Goal: Task Accomplishment & Management: Manage account settings

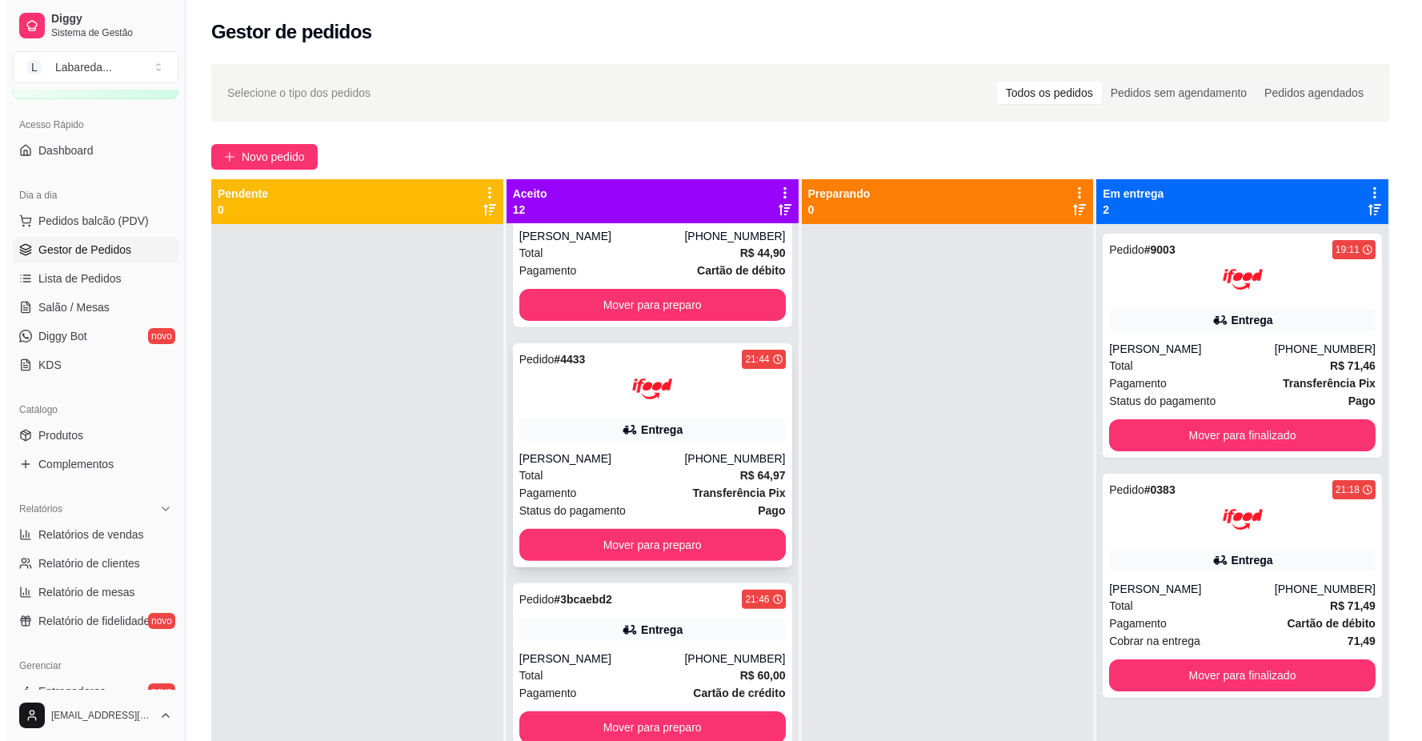
scroll to position [1156, 0]
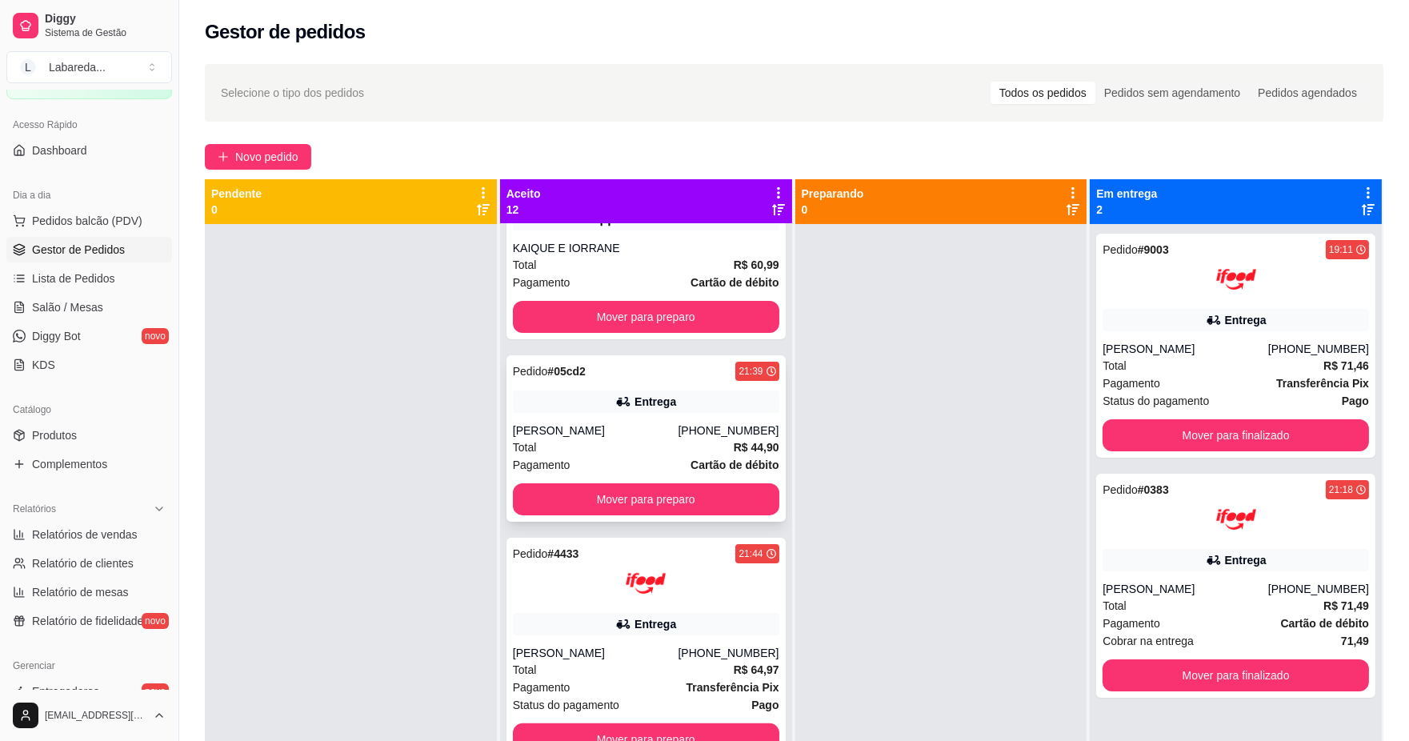
click at [664, 419] on div "Pedido # 05cd2 21:39 Entrega BRENDA [PHONE_NUMBER] Total R$ 44,90 Pagamento Car…" at bounding box center [646, 438] width 279 height 166
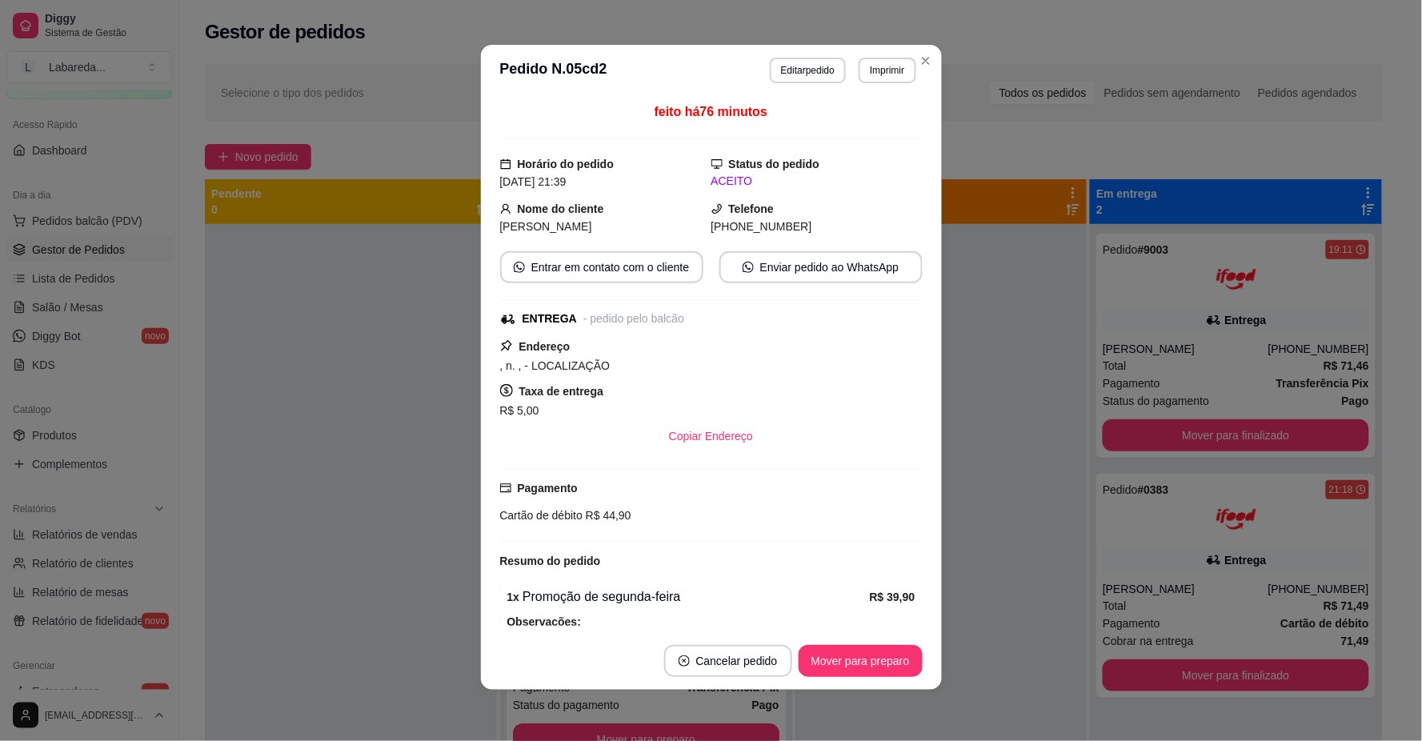
scroll to position [0, 0]
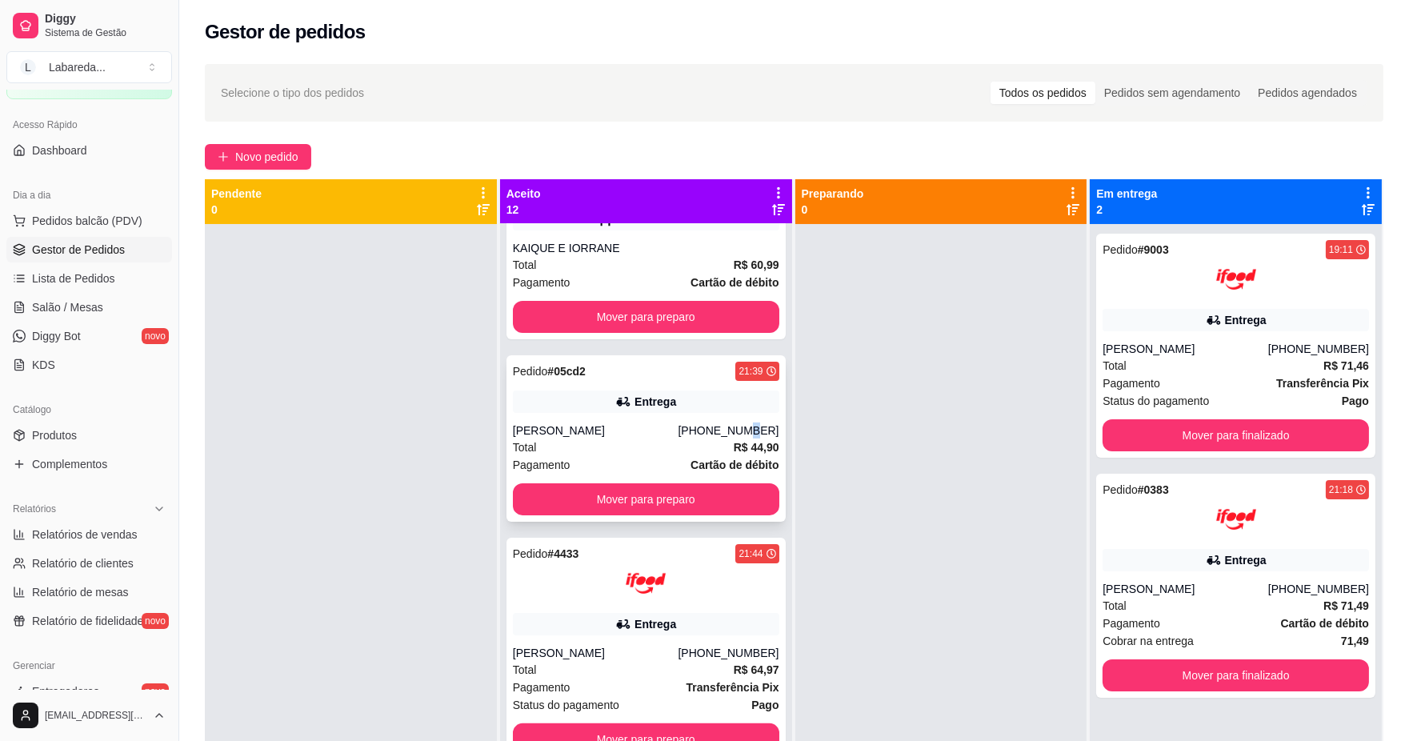
click at [732, 439] on div "Pedido # 05cd2 21:39 Entrega BRENDA [PHONE_NUMBER] Total R$ 44,90 Pagamento Car…" at bounding box center [646, 438] width 279 height 166
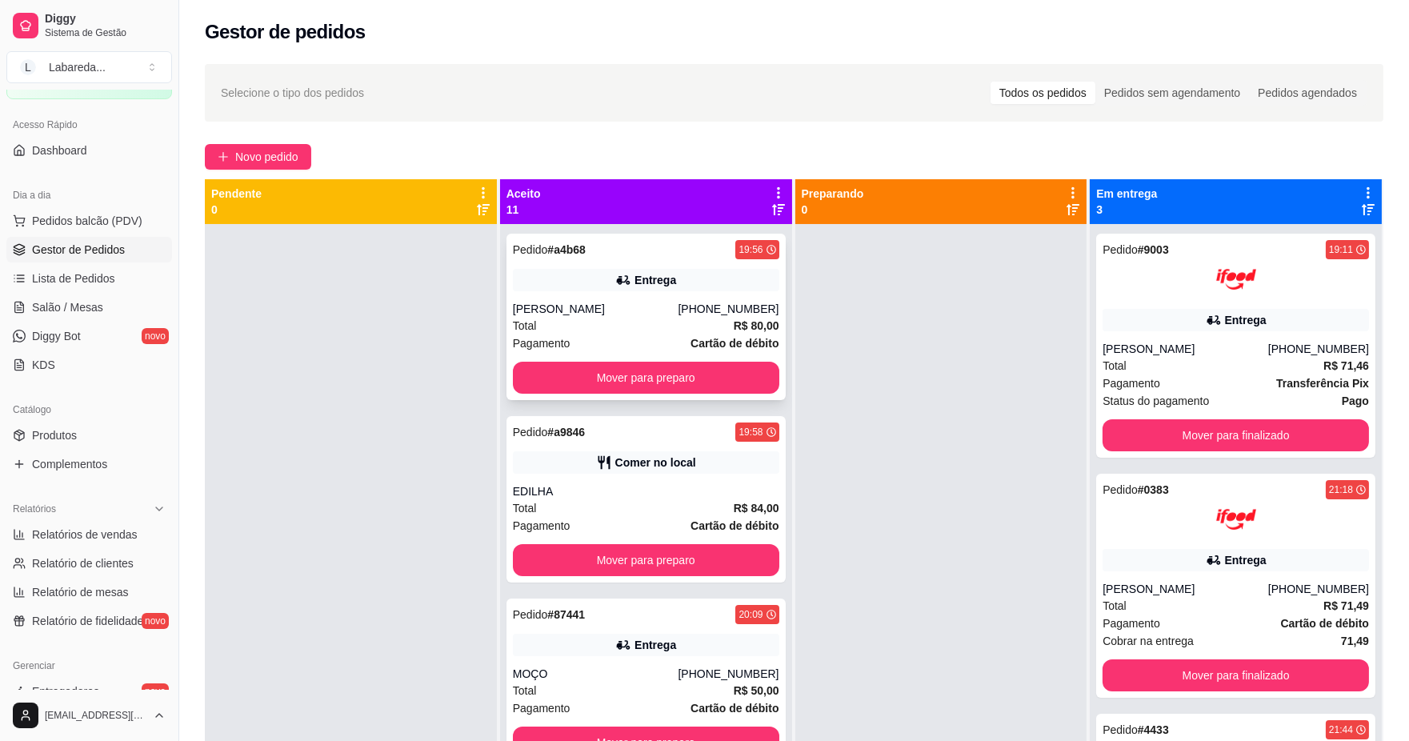
click at [685, 395] on div "Pedido # a4b68 19:56 Entrega thayna cristine [PHONE_NUMBER] Total R$ 80,00 Paga…" at bounding box center [646, 317] width 279 height 166
click at [609, 377] on button "Mover para preparo" at bounding box center [646, 378] width 267 height 32
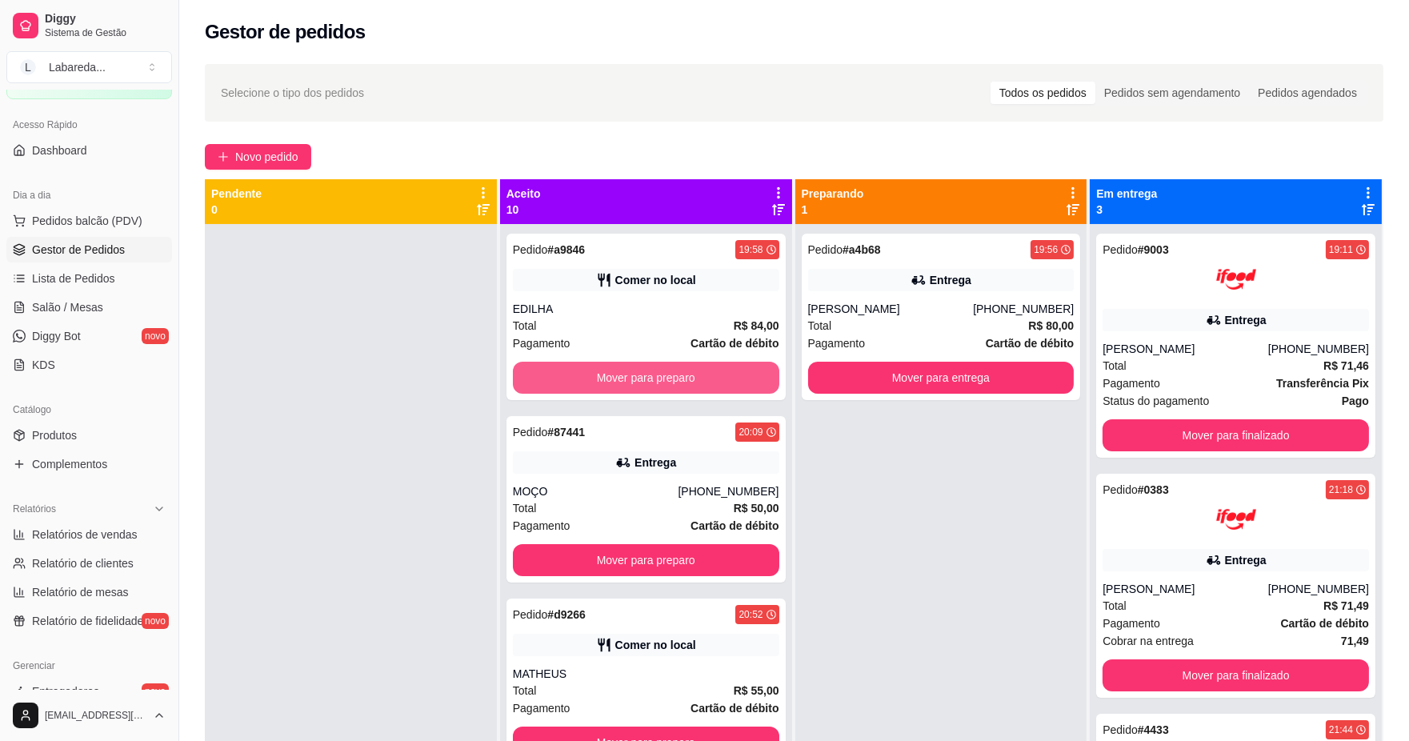
click at [635, 383] on button "Mover para preparo" at bounding box center [646, 378] width 267 height 32
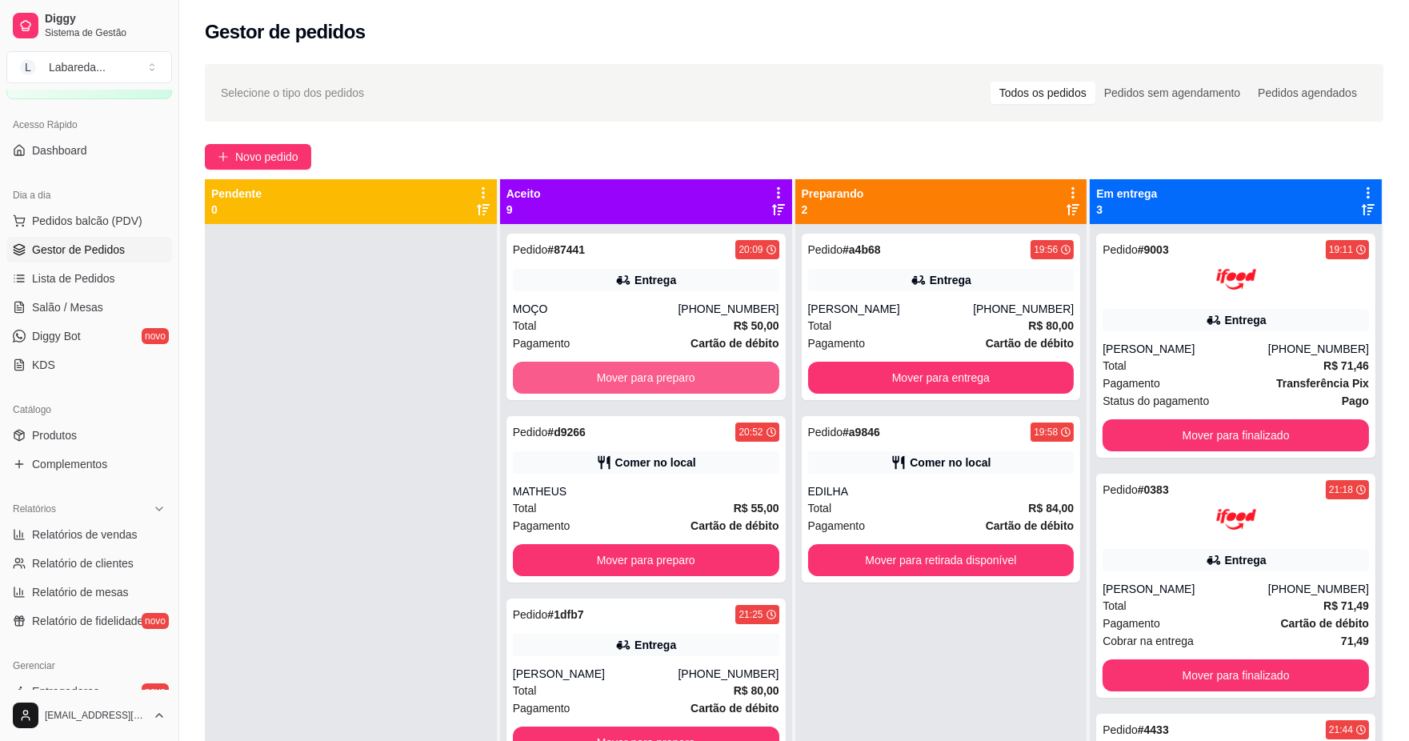
click at [659, 375] on button "Mover para preparo" at bounding box center [646, 378] width 267 height 32
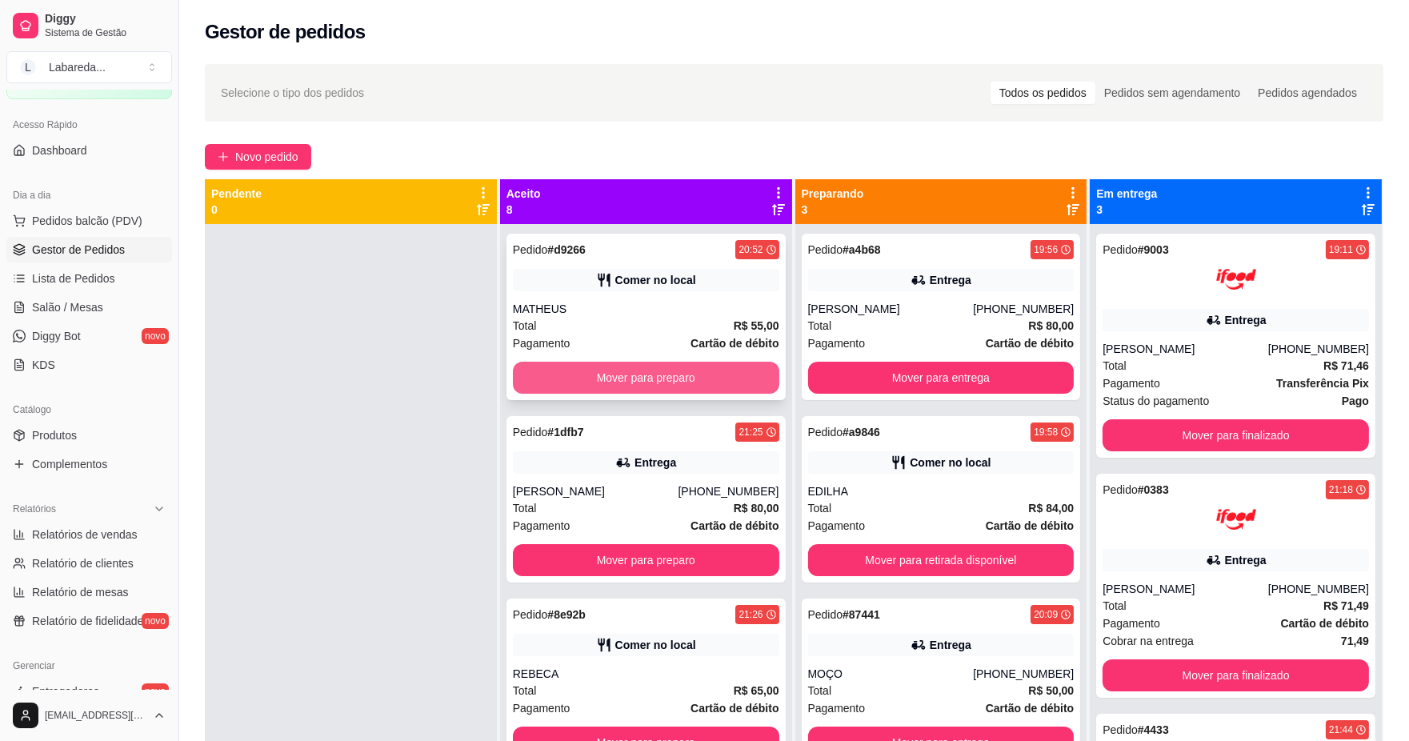
click at [660, 374] on button "Mover para preparo" at bounding box center [646, 378] width 267 height 32
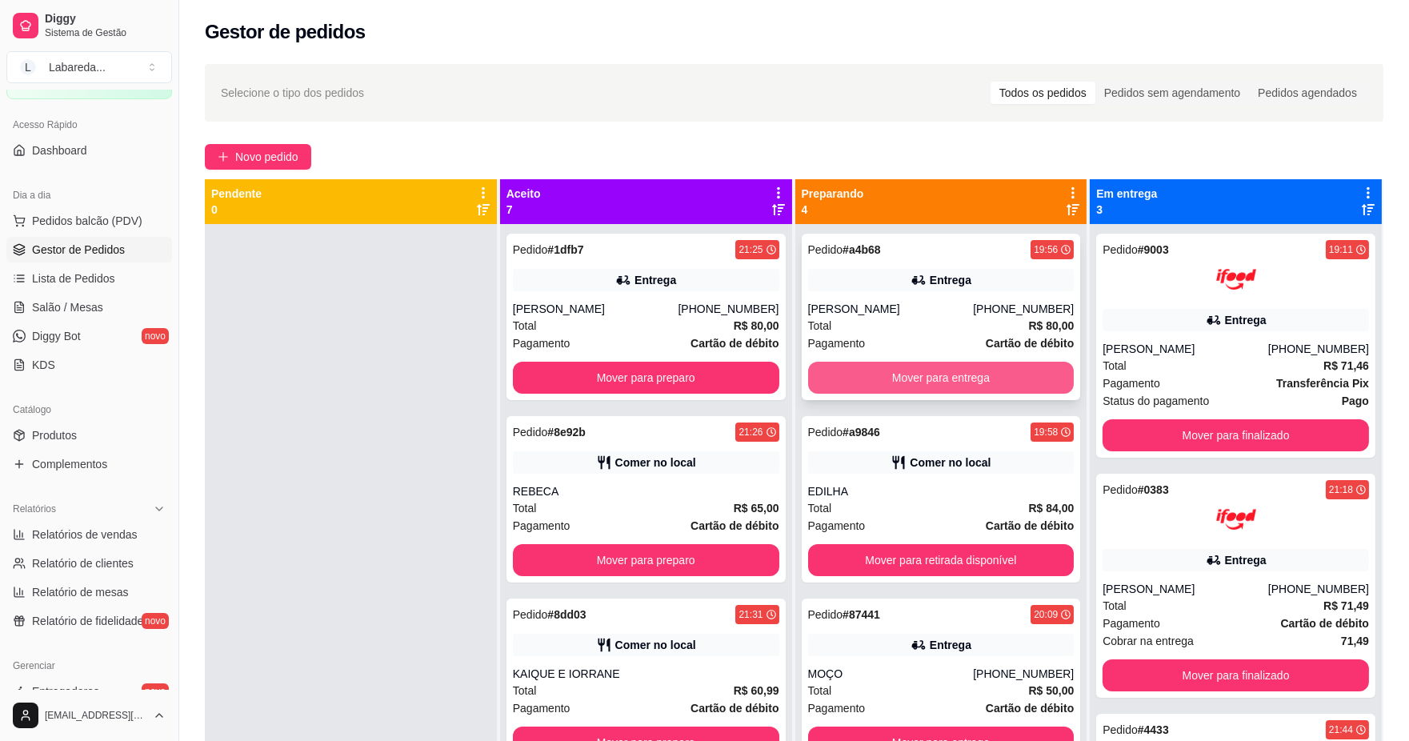
click at [833, 374] on button "Mover para entrega" at bounding box center [941, 378] width 267 height 32
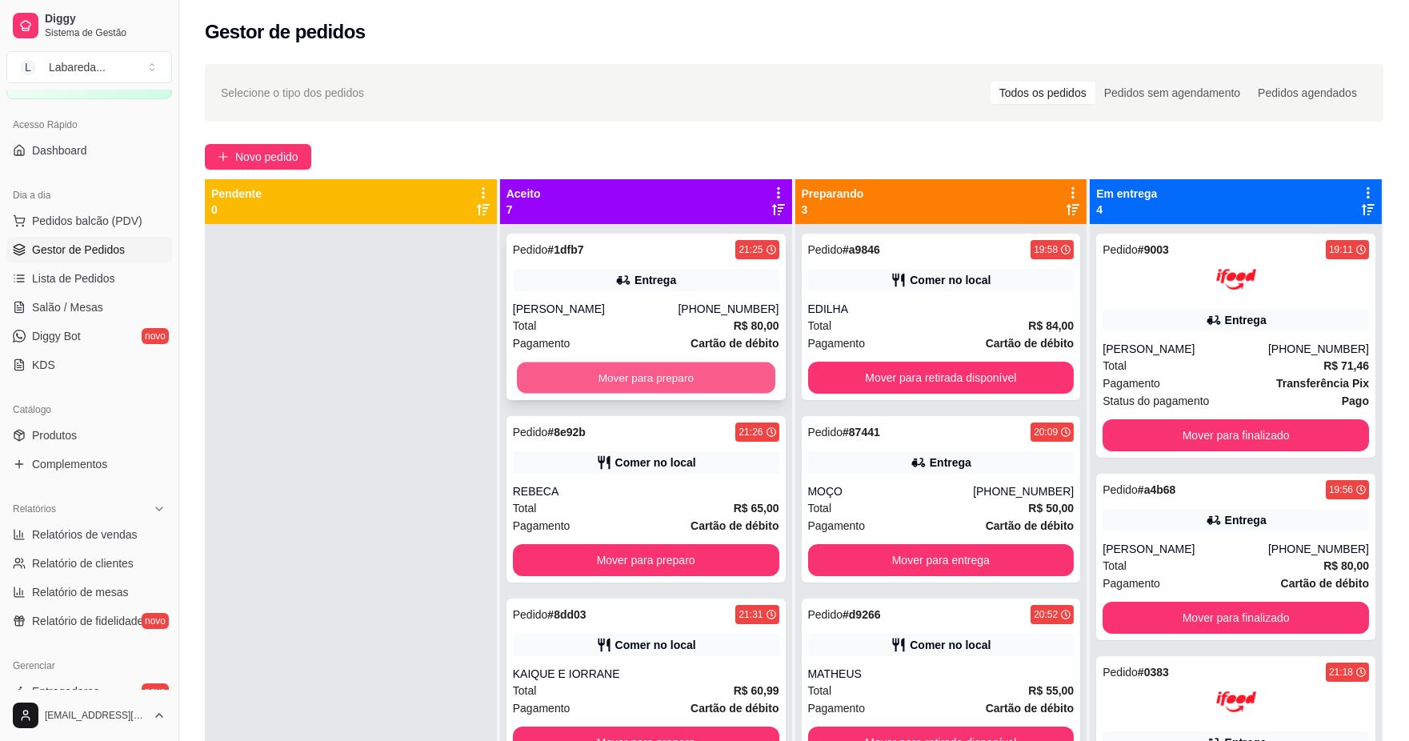
click at [686, 375] on button "Mover para preparo" at bounding box center [646, 378] width 258 height 31
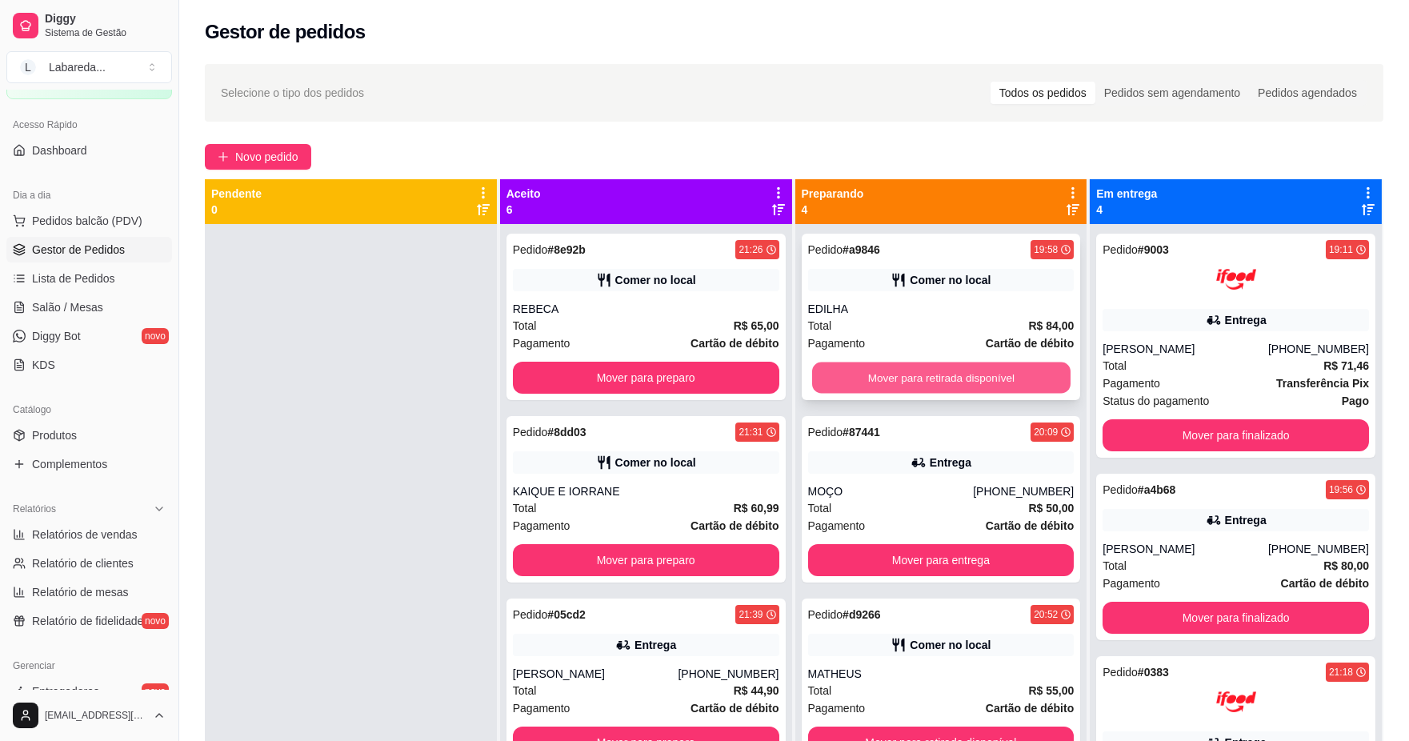
click at [915, 371] on button "Mover para retirada disponível" at bounding box center [941, 378] width 258 height 31
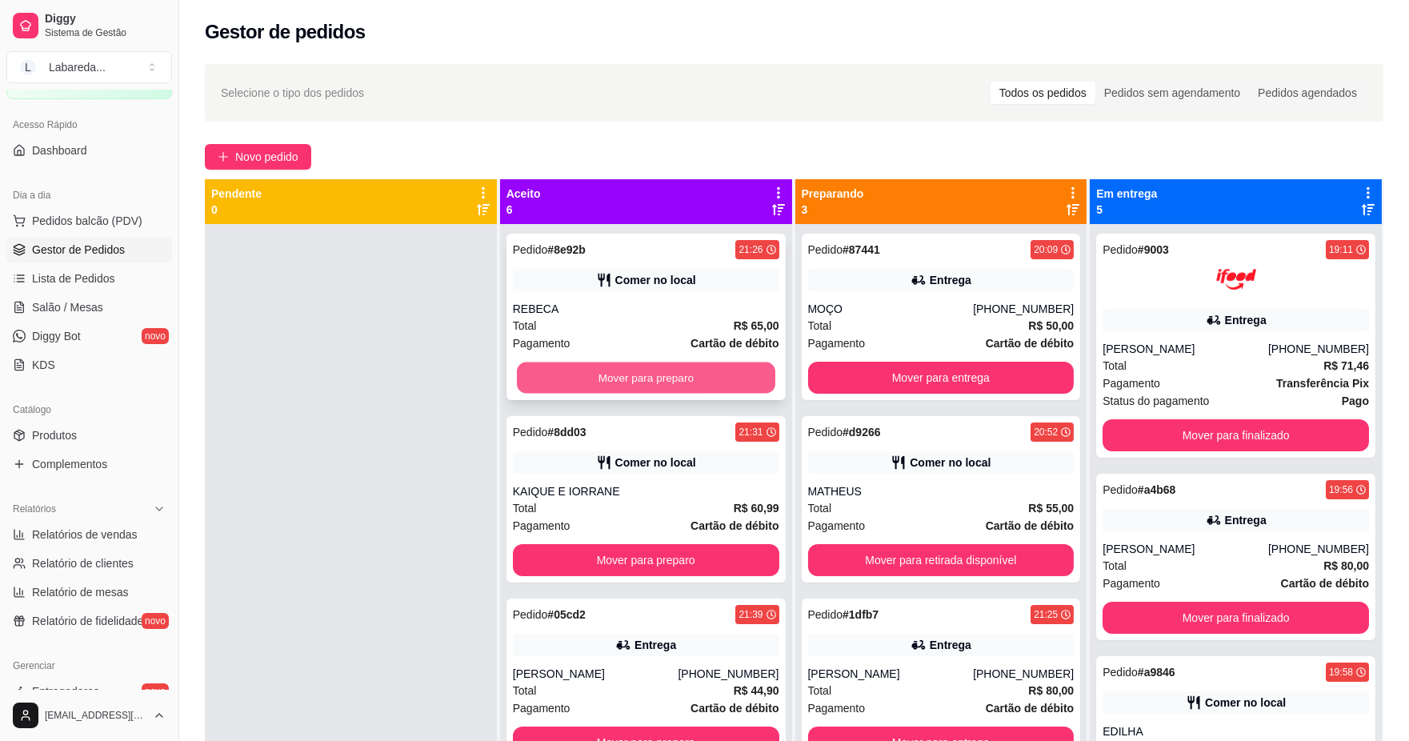
click at [712, 370] on button "Mover para preparo" at bounding box center [646, 378] width 258 height 31
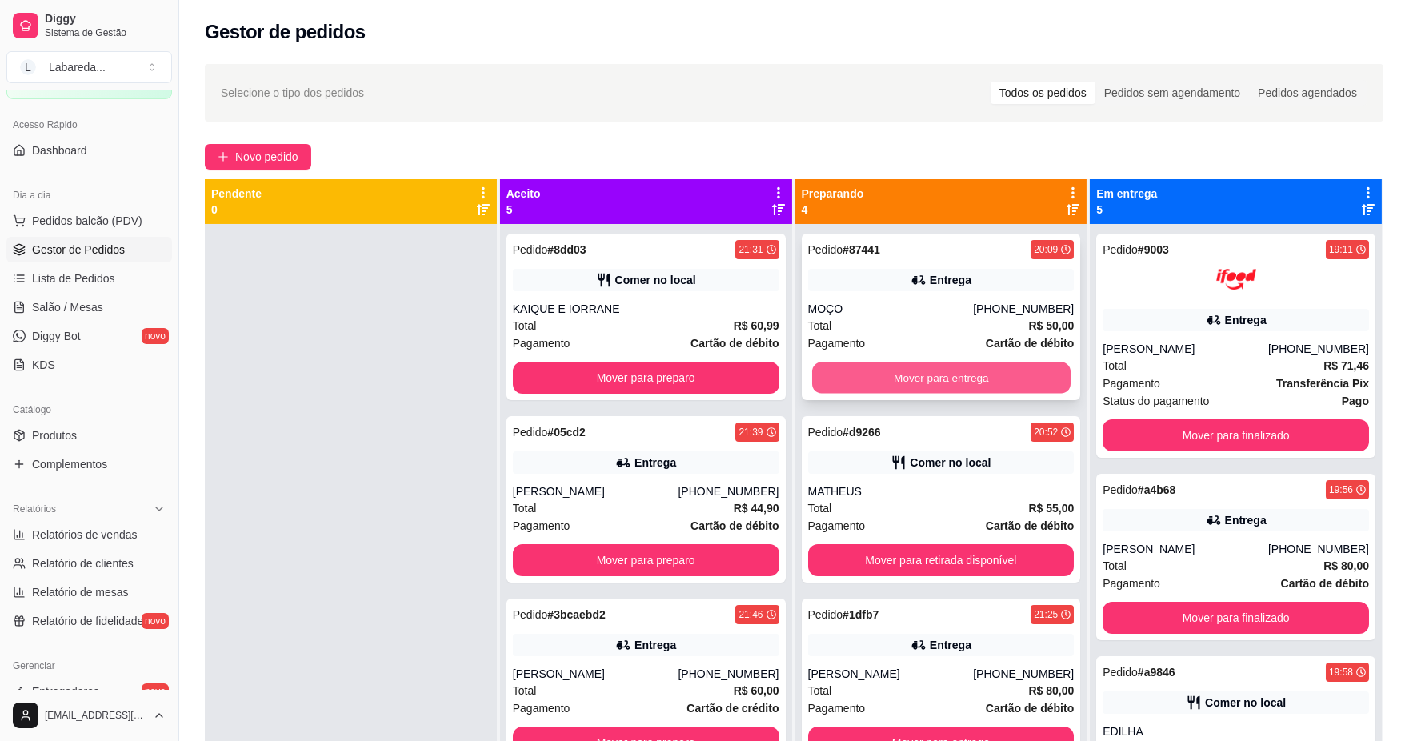
click at [916, 380] on button "Mover para entrega" at bounding box center [941, 378] width 258 height 31
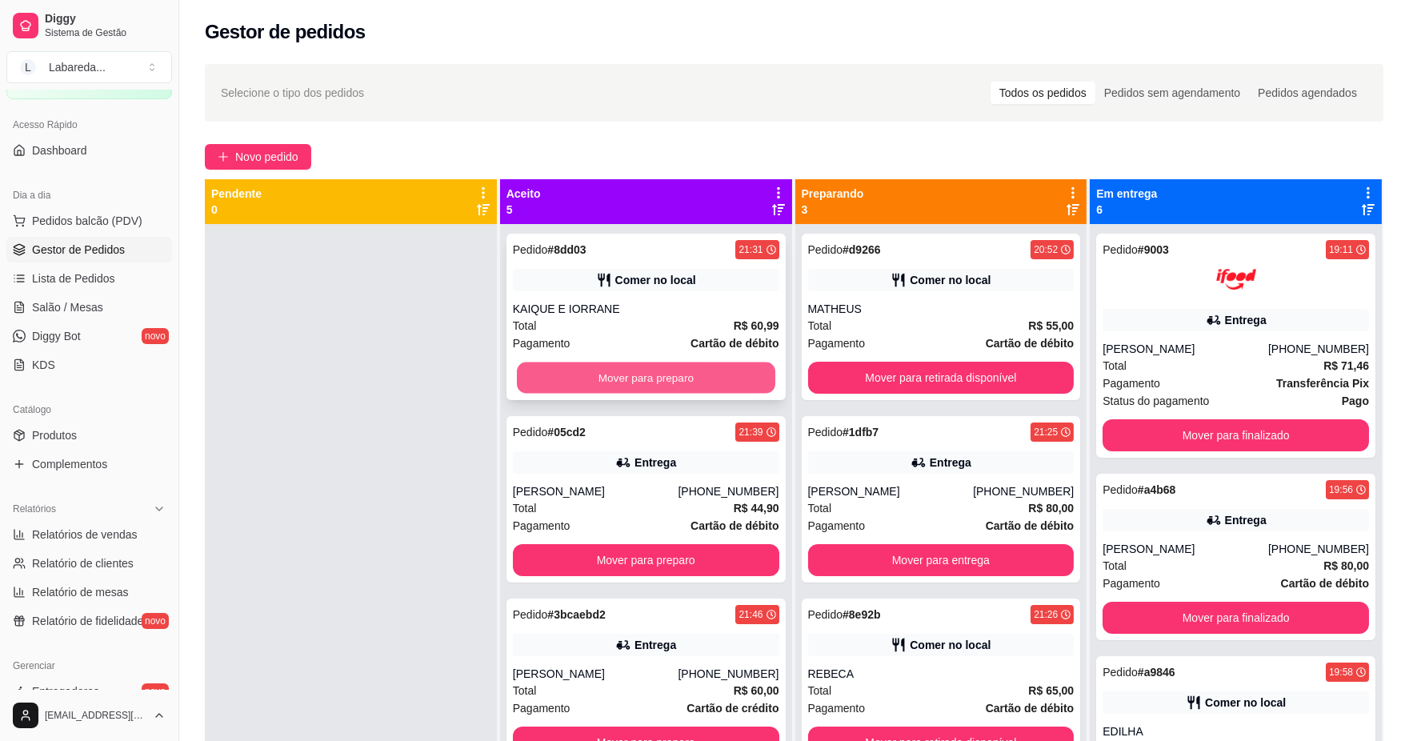
click at [745, 371] on button "Mover para preparo" at bounding box center [646, 378] width 258 height 31
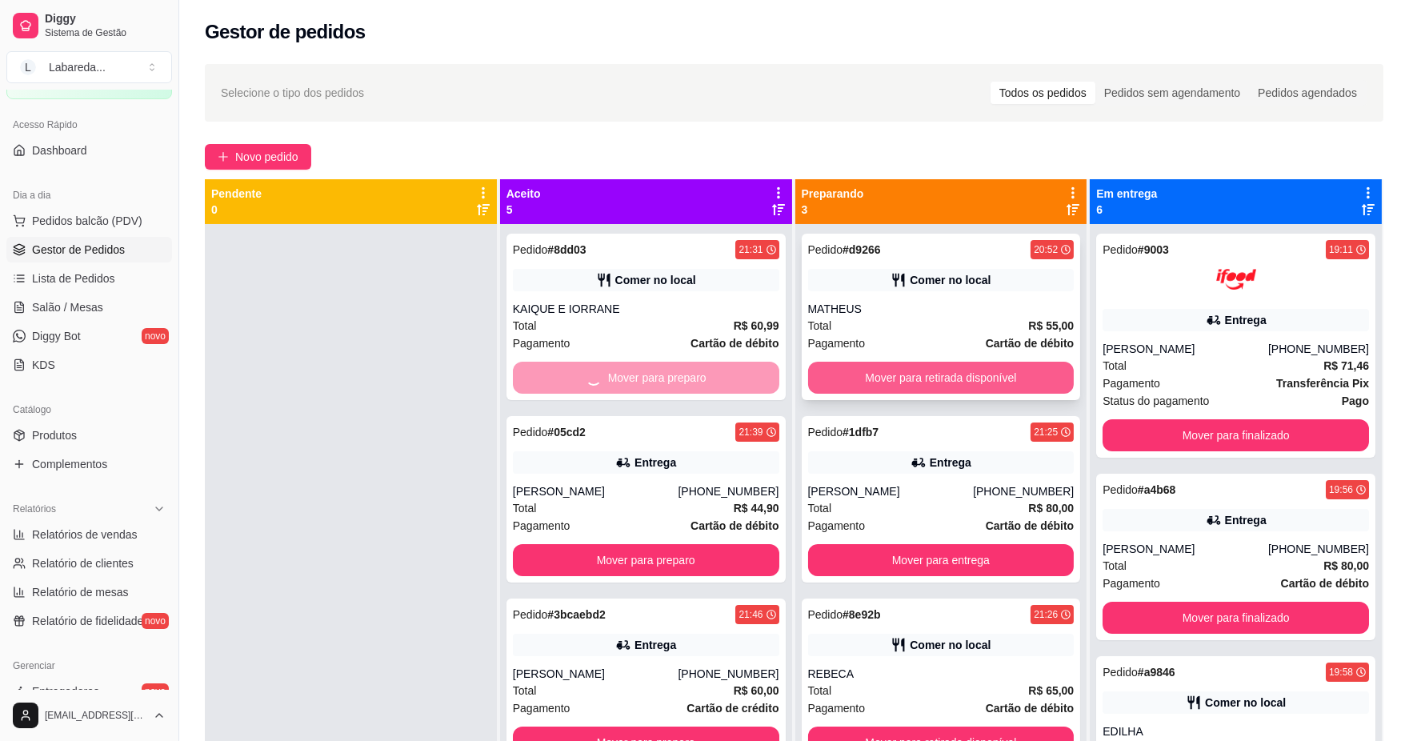
click at [892, 367] on button "Mover para retirada disponível" at bounding box center [941, 378] width 267 height 32
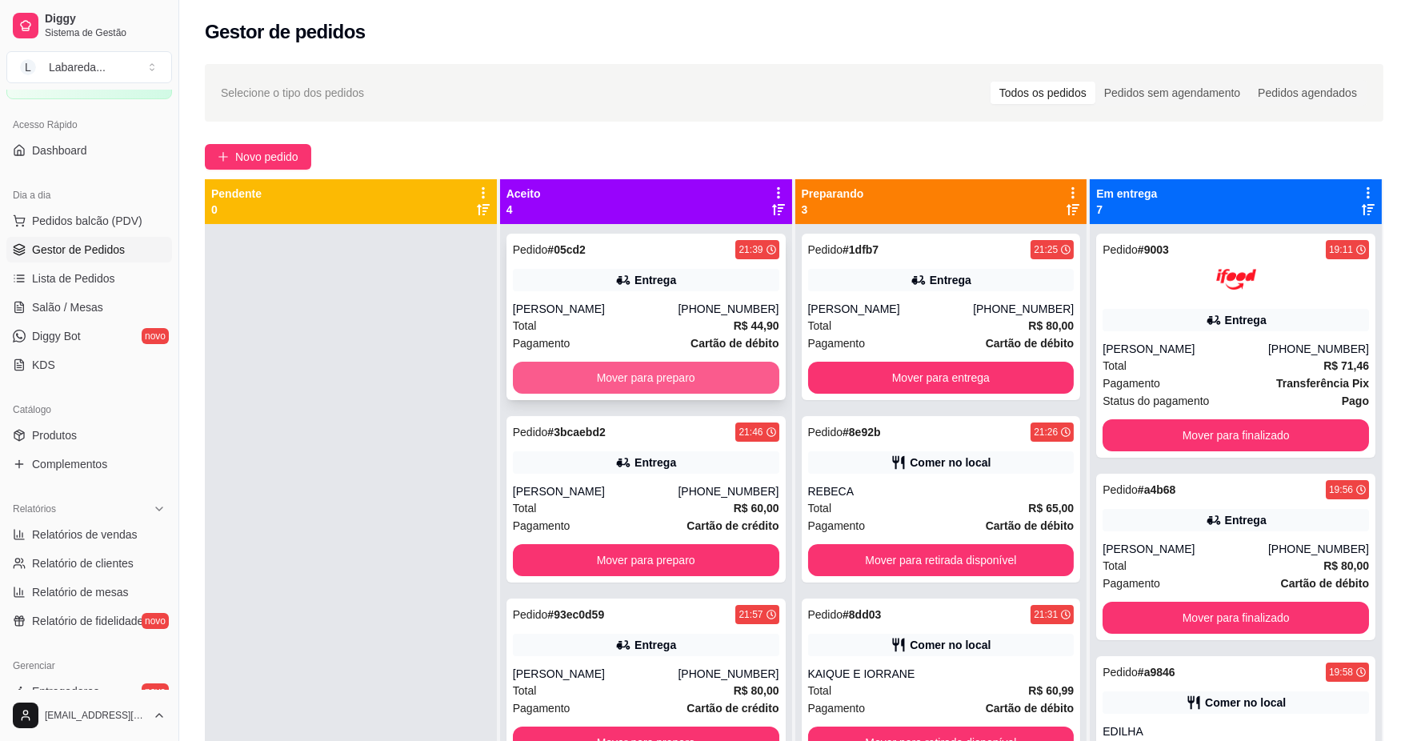
click at [704, 377] on button "Mover para preparo" at bounding box center [646, 378] width 267 height 32
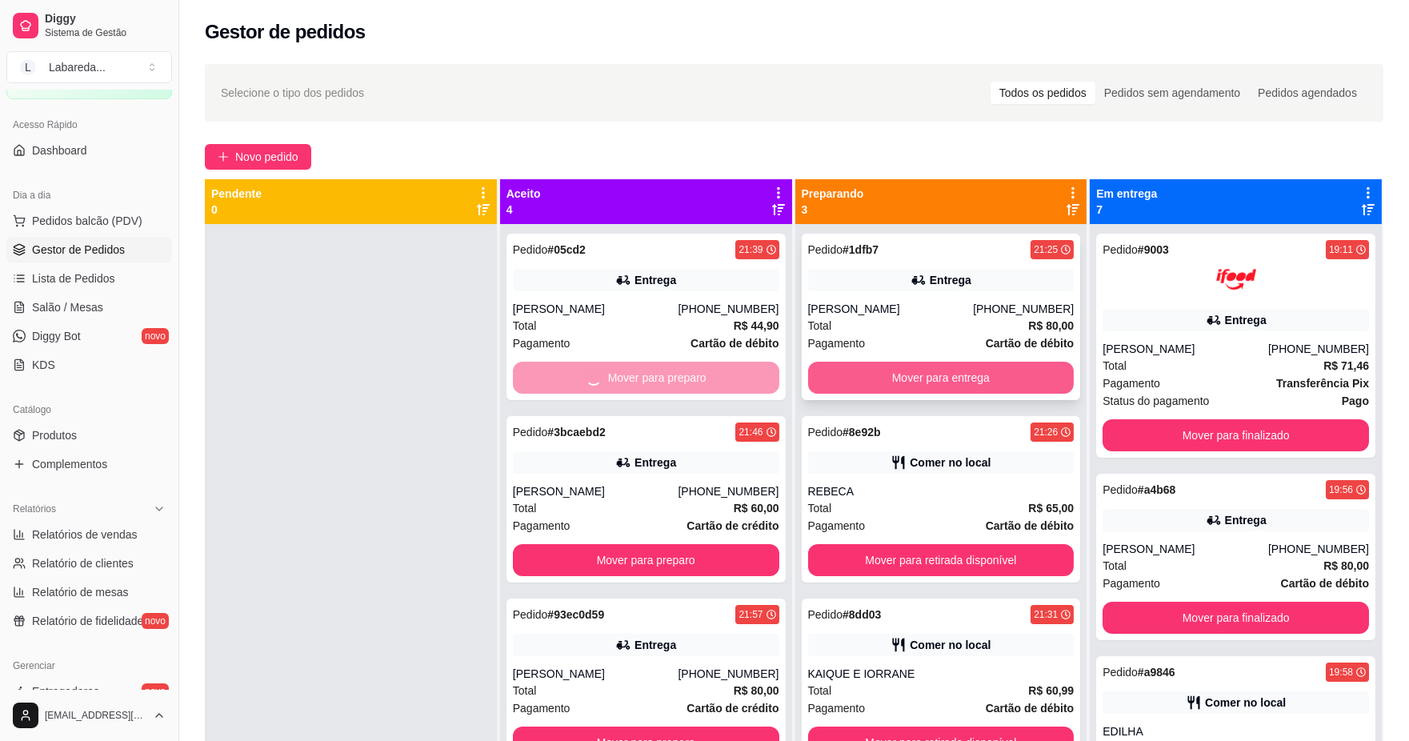
click at [903, 378] on button "Mover para entrega" at bounding box center [941, 378] width 267 height 32
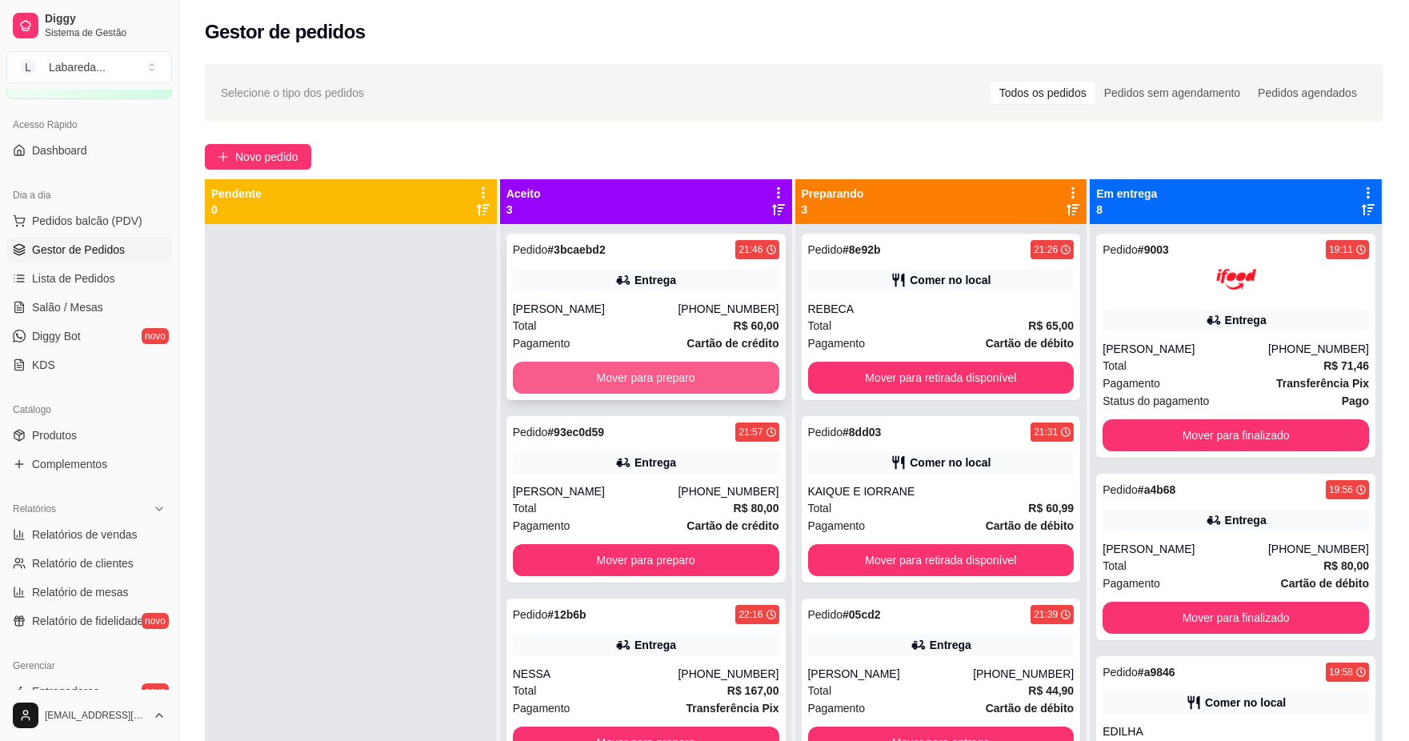
click at [697, 380] on button "Mover para preparo" at bounding box center [646, 378] width 267 height 32
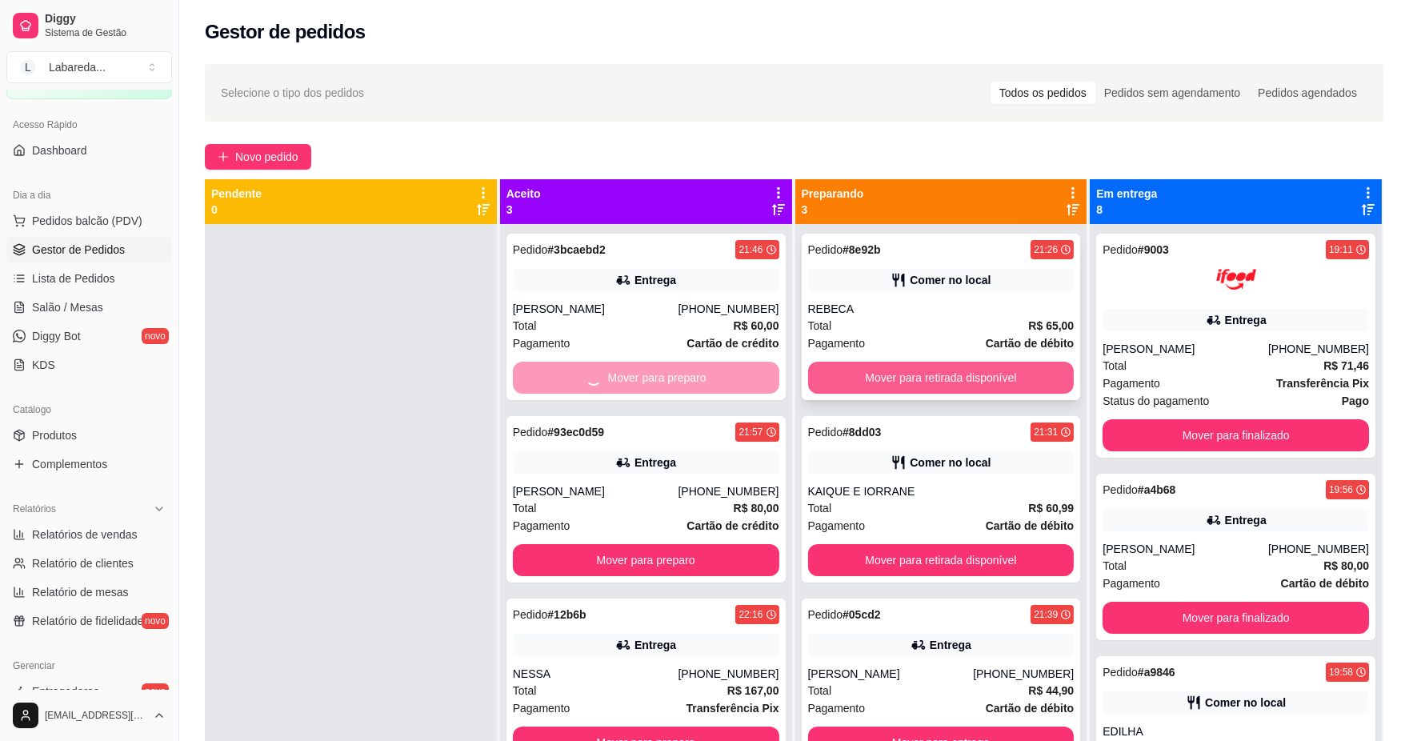
click at [893, 369] on button "Mover para retirada disponível" at bounding box center [941, 378] width 267 height 32
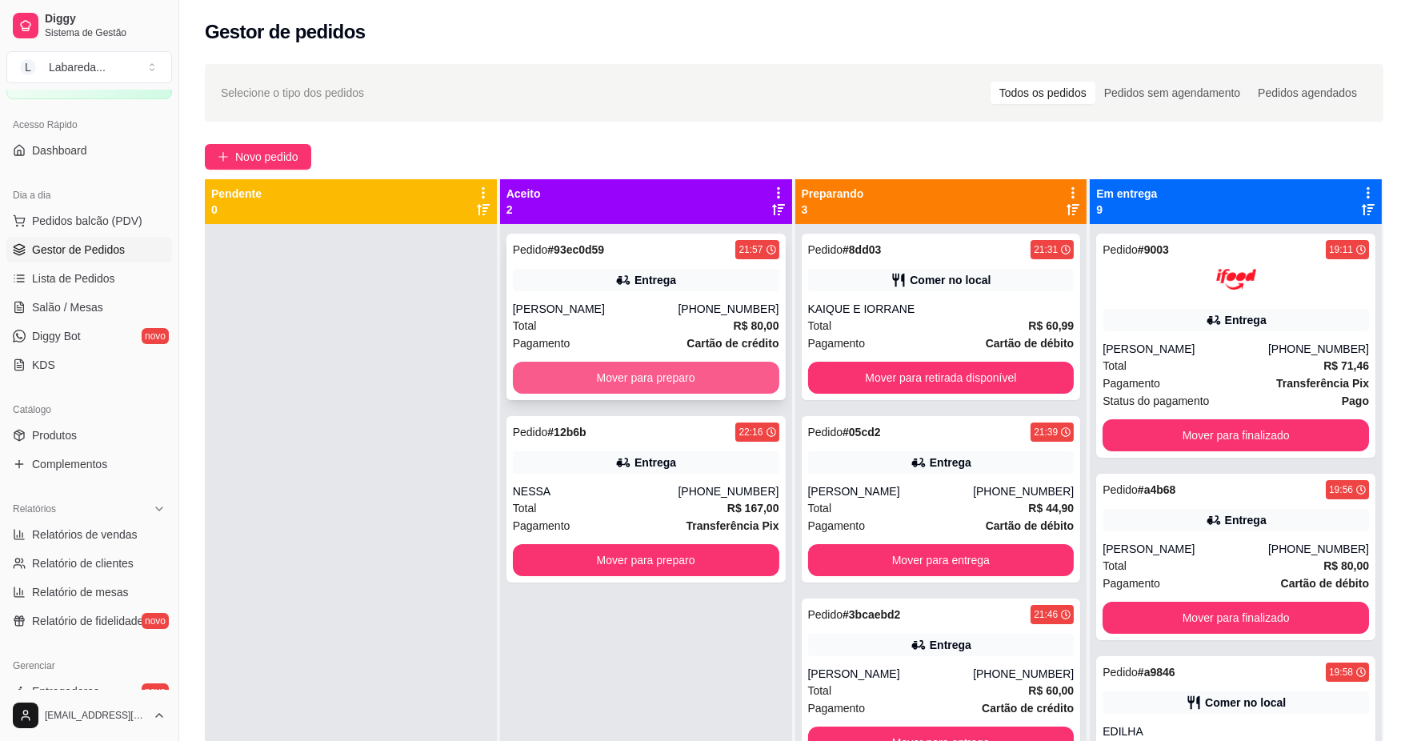
click at [767, 377] on button "Mover para preparo" at bounding box center [646, 378] width 267 height 32
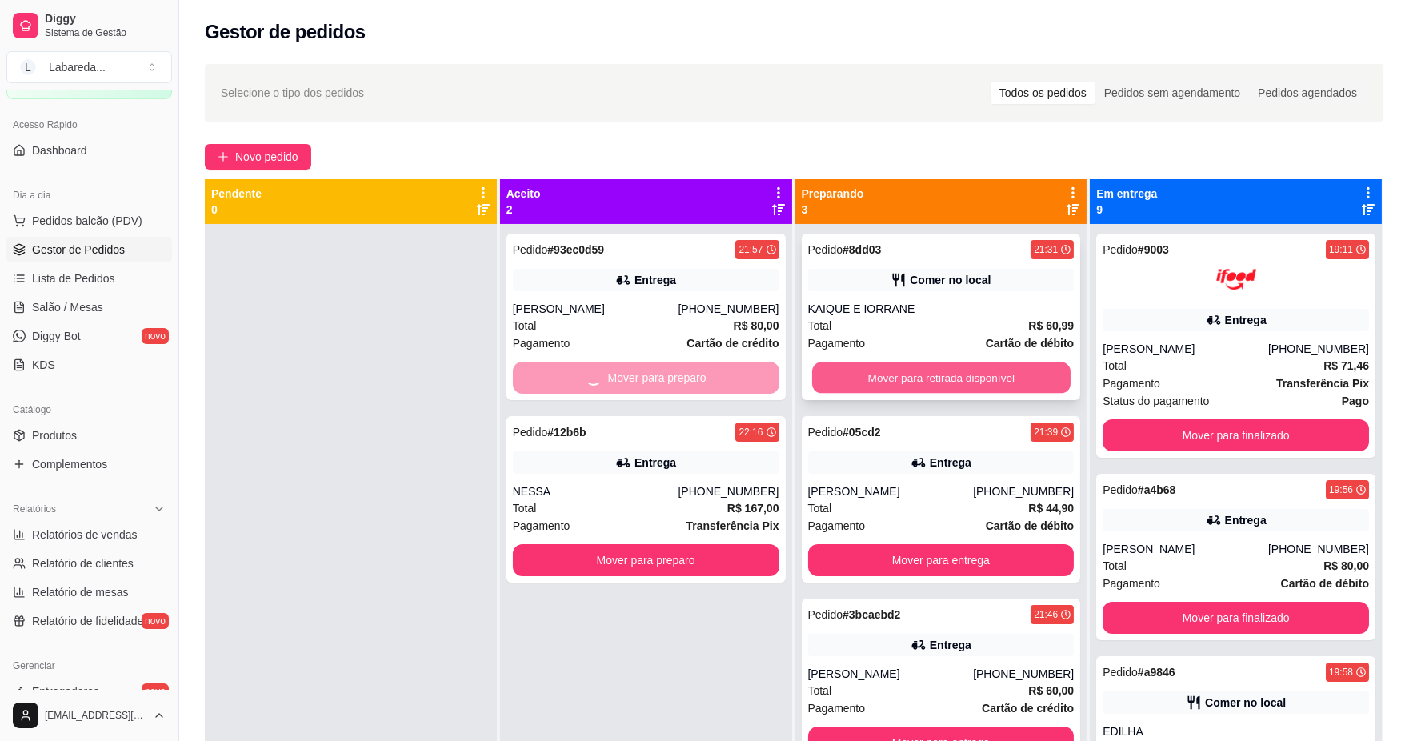
click at [869, 367] on button "Mover para retirada disponível" at bounding box center [941, 378] width 258 height 31
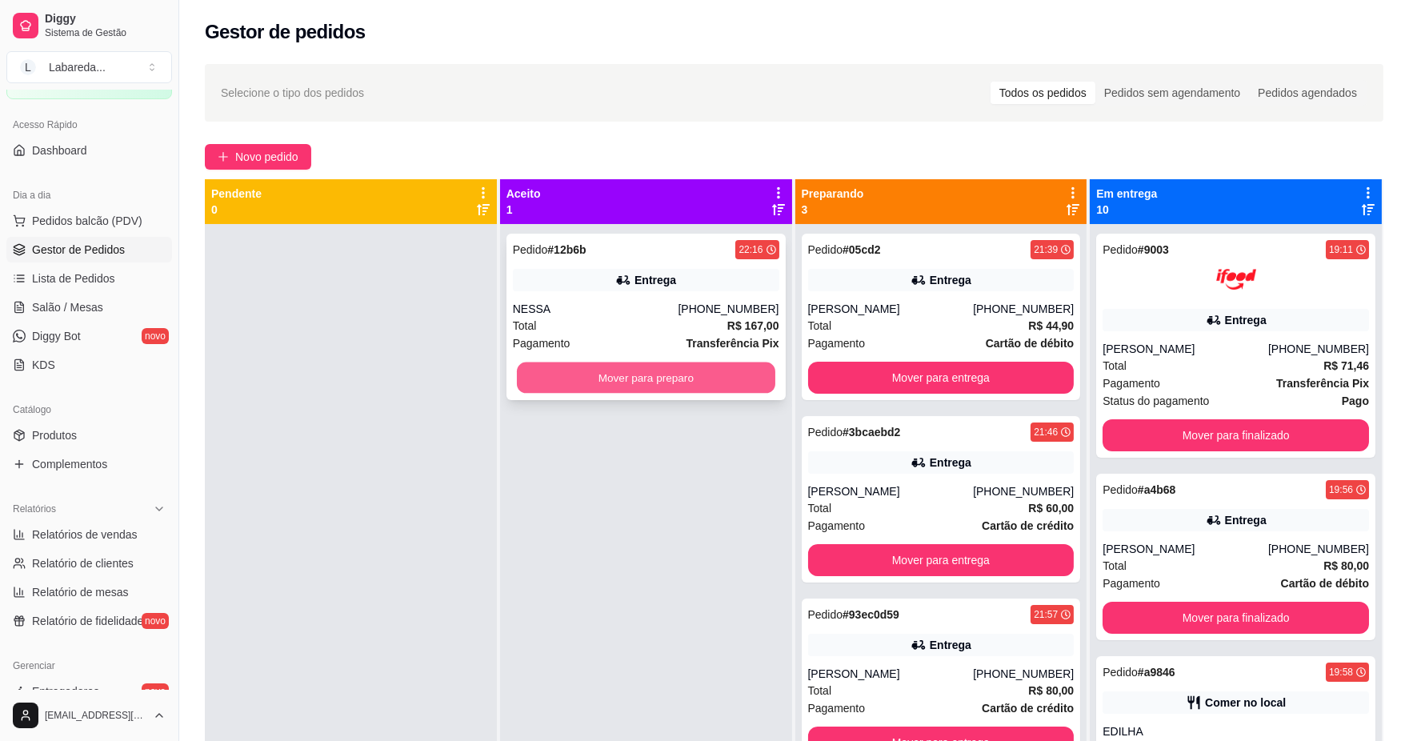
click at [743, 374] on button "Mover para preparo" at bounding box center [646, 378] width 258 height 31
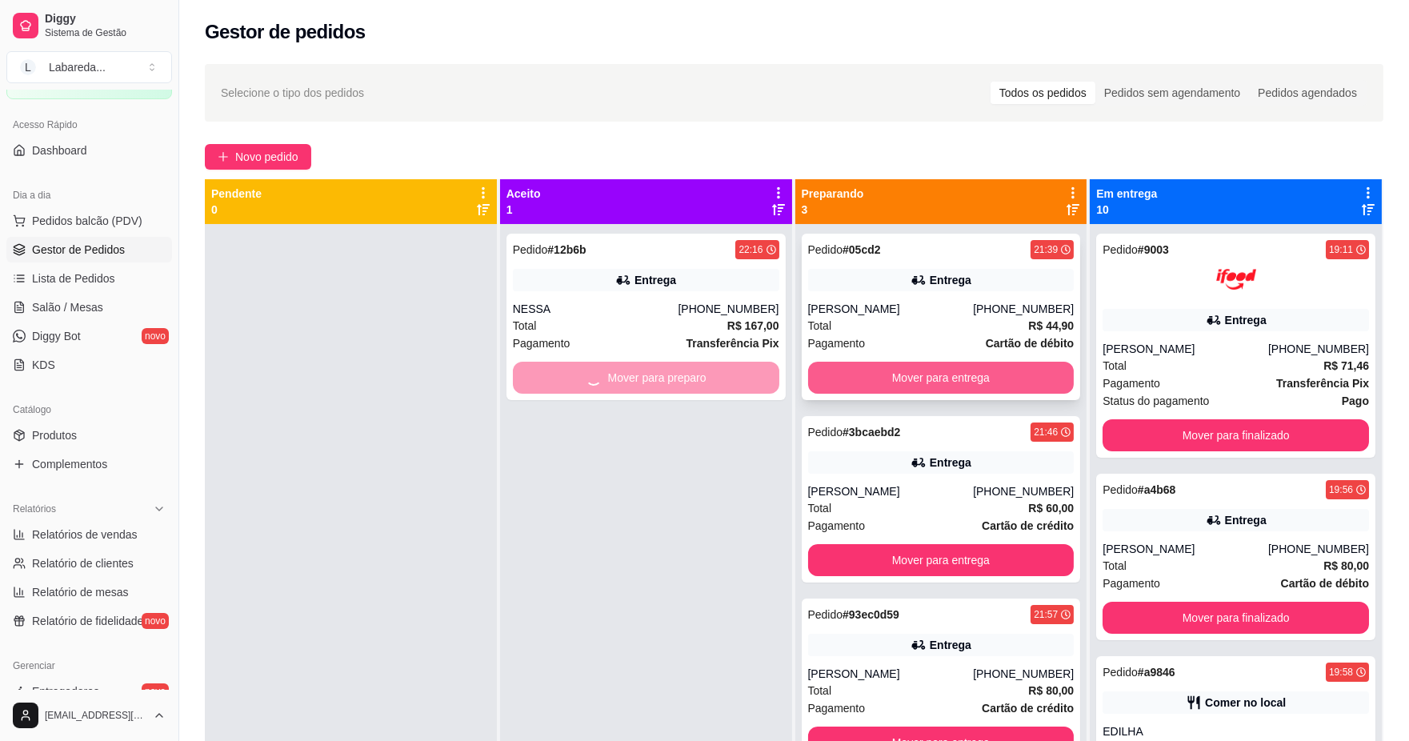
click at [948, 372] on button "Mover para entrega" at bounding box center [941, 378] width 267 height 32
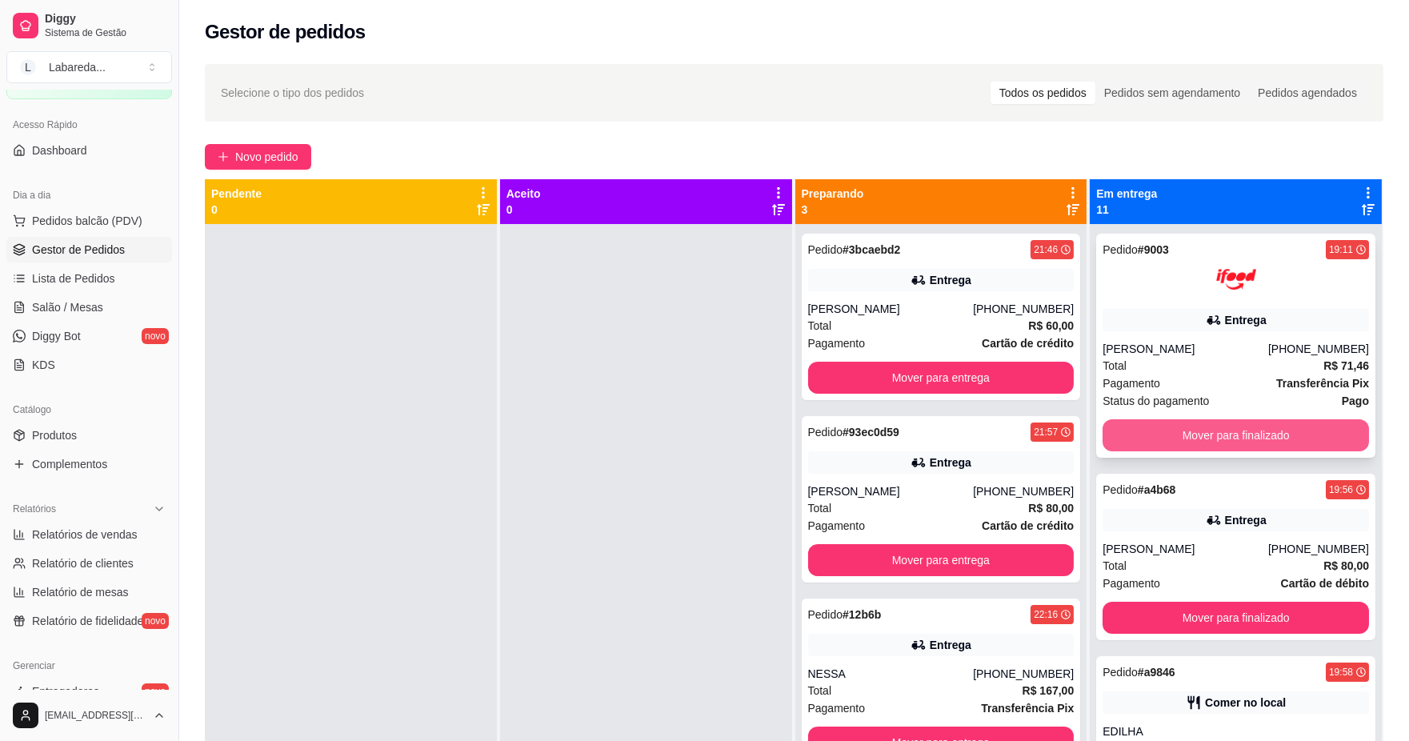
click at [1198, 433] on button "Mover para finalizado" at bounding box center [1236, 435] width 267 height 32
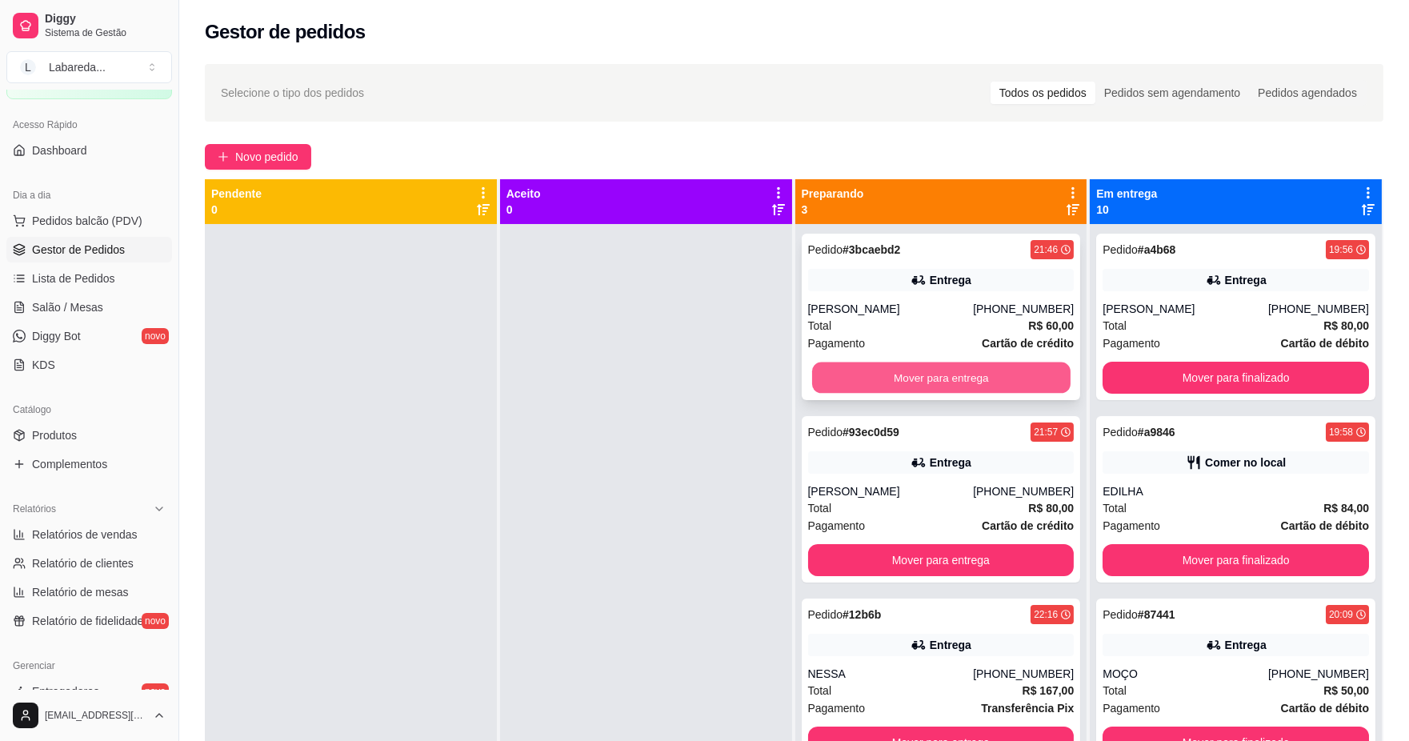
click at [1012, 389] on button "Mover para entrega" at bounding box center [941, 378] width 258 height 31
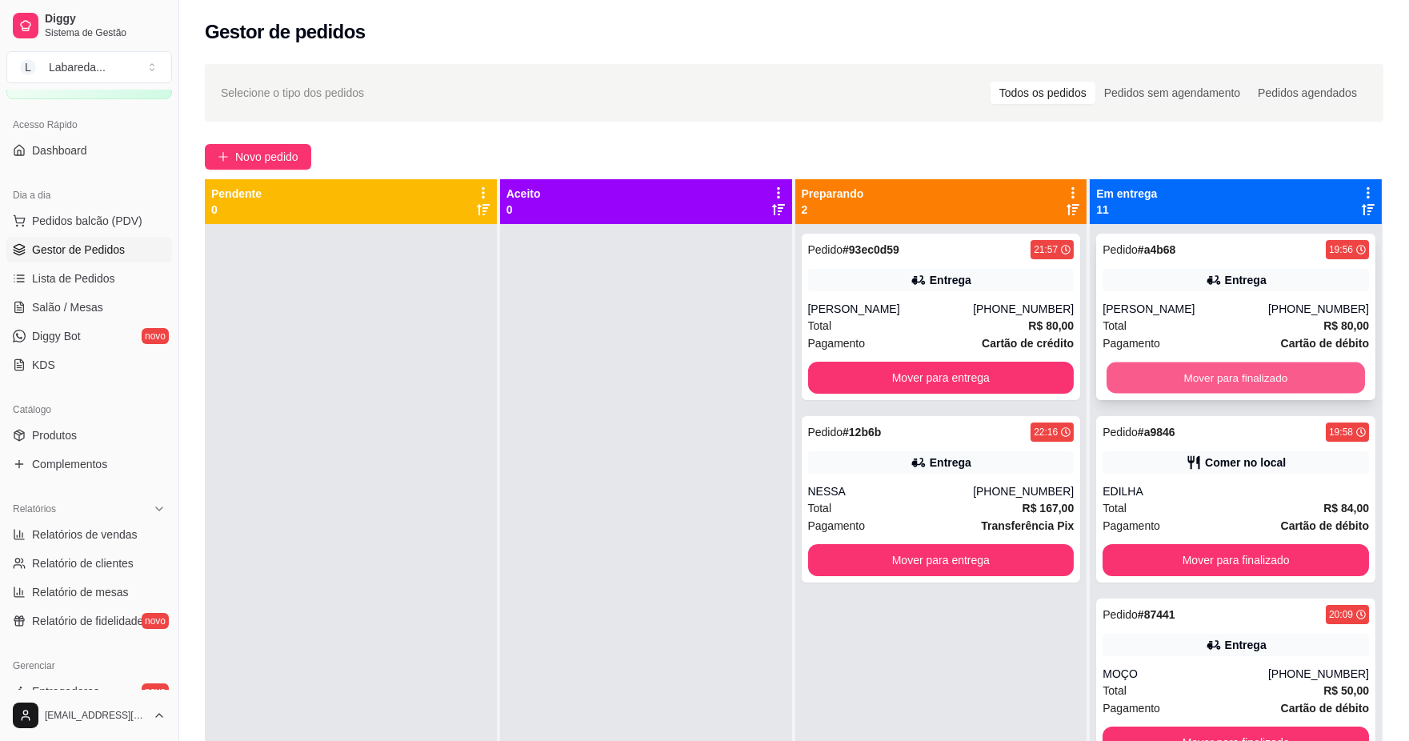
click at [1172, 371] on button "Mover para finalizado" at bounding box center [1236, 378] width 258 height 31
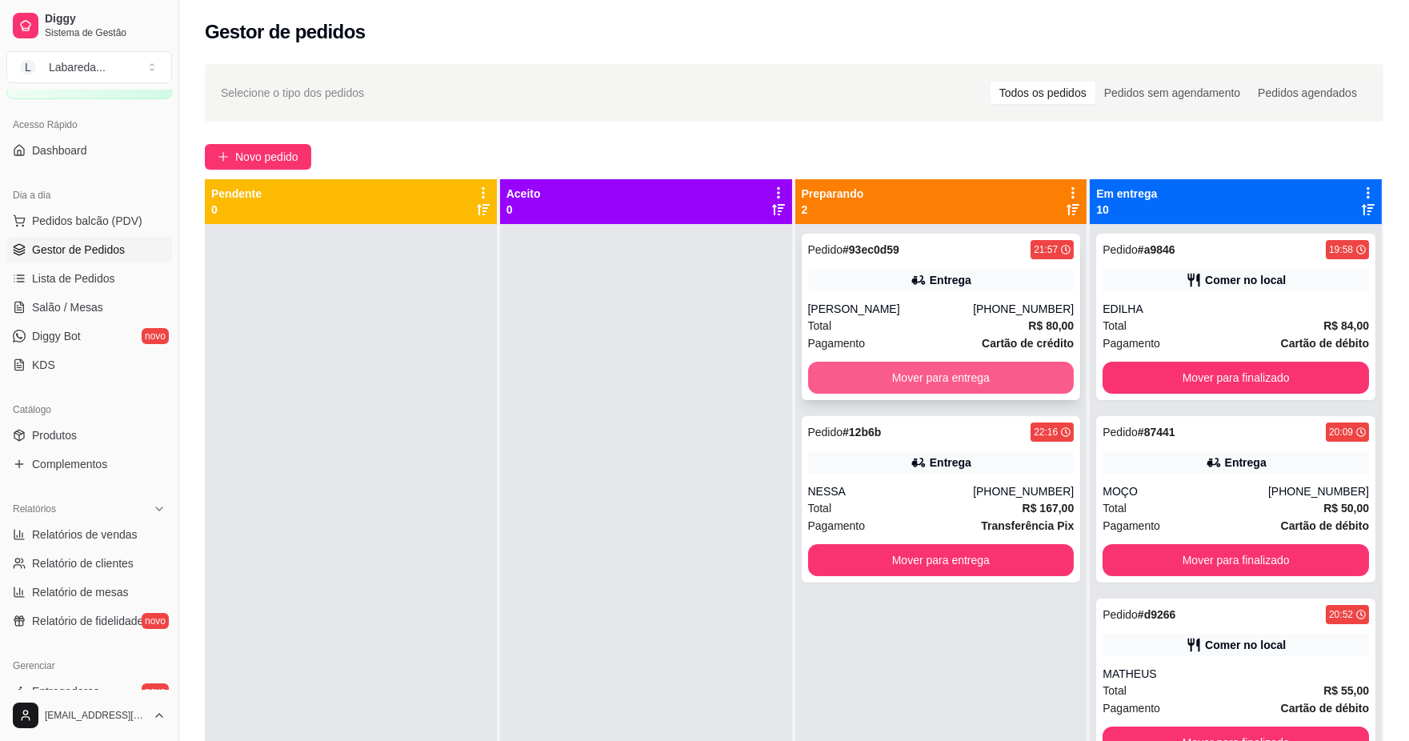
click at [984, 380] on button "Mover para entrega" at bounding box center [941, 378] width 267 height 32
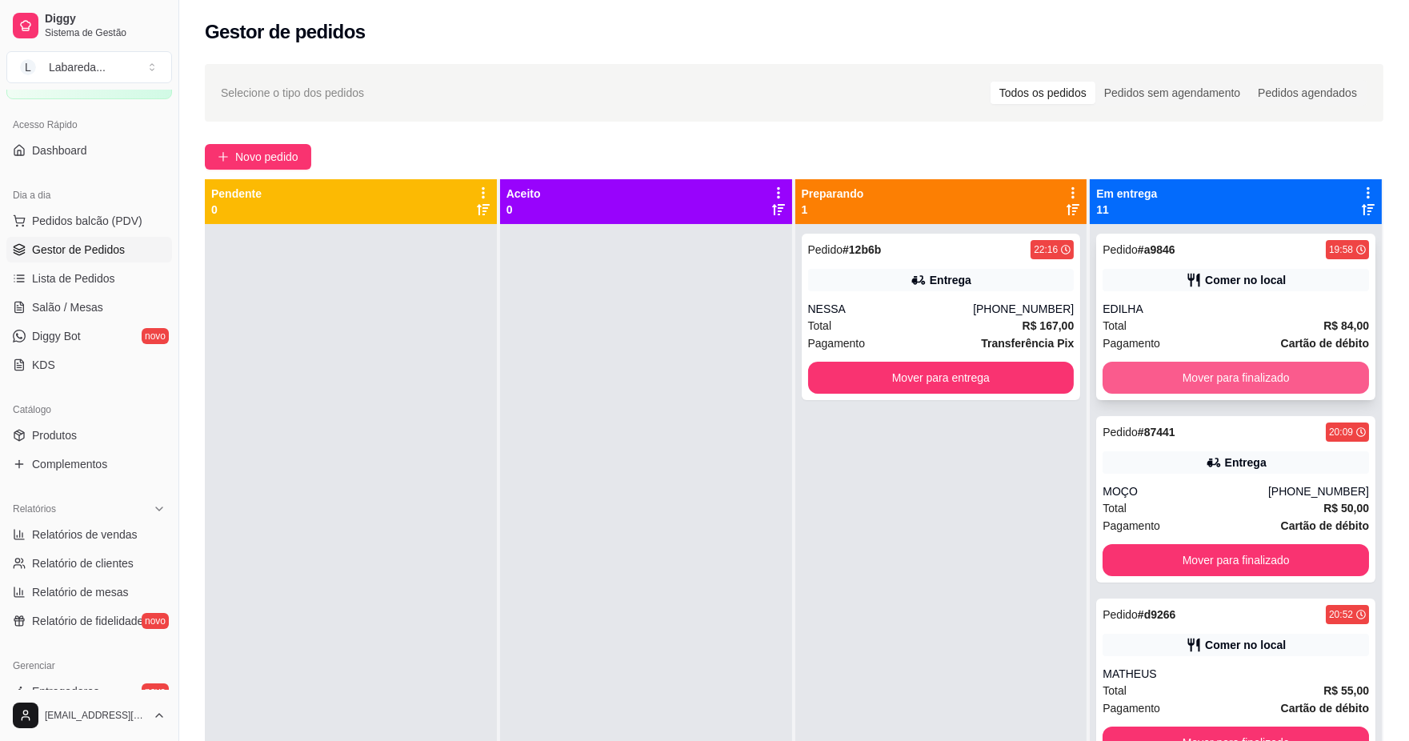
click at [1208, 371] on button "Mover para finalizado" at bounding box center [1236, 378] width 267 height 32
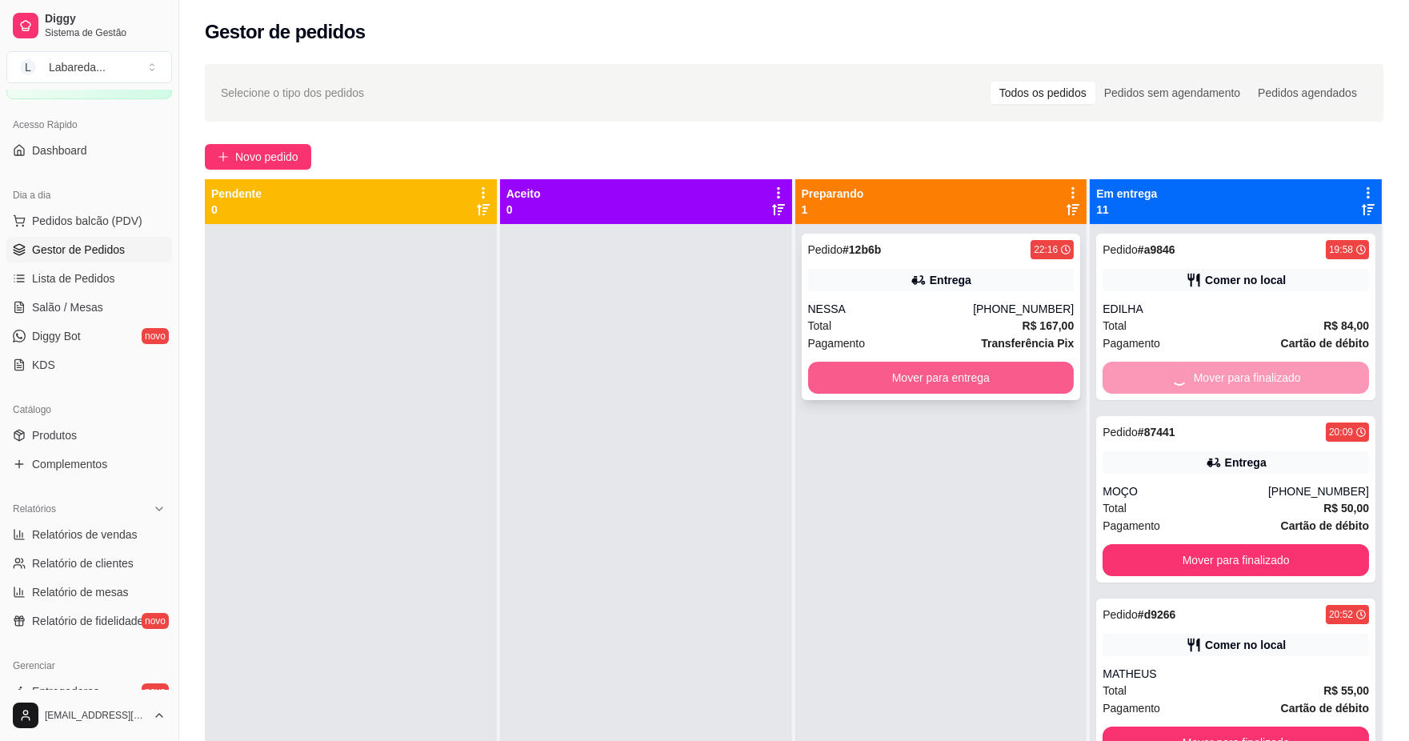
click at [945, 359] on div "Pedido # 12b6b 22:16 Entrega NESSA [PHONE_NUMBER] Total R$ 167,00 Pagamento Tra…" at bounding box center [941, 317] width 279 height 166
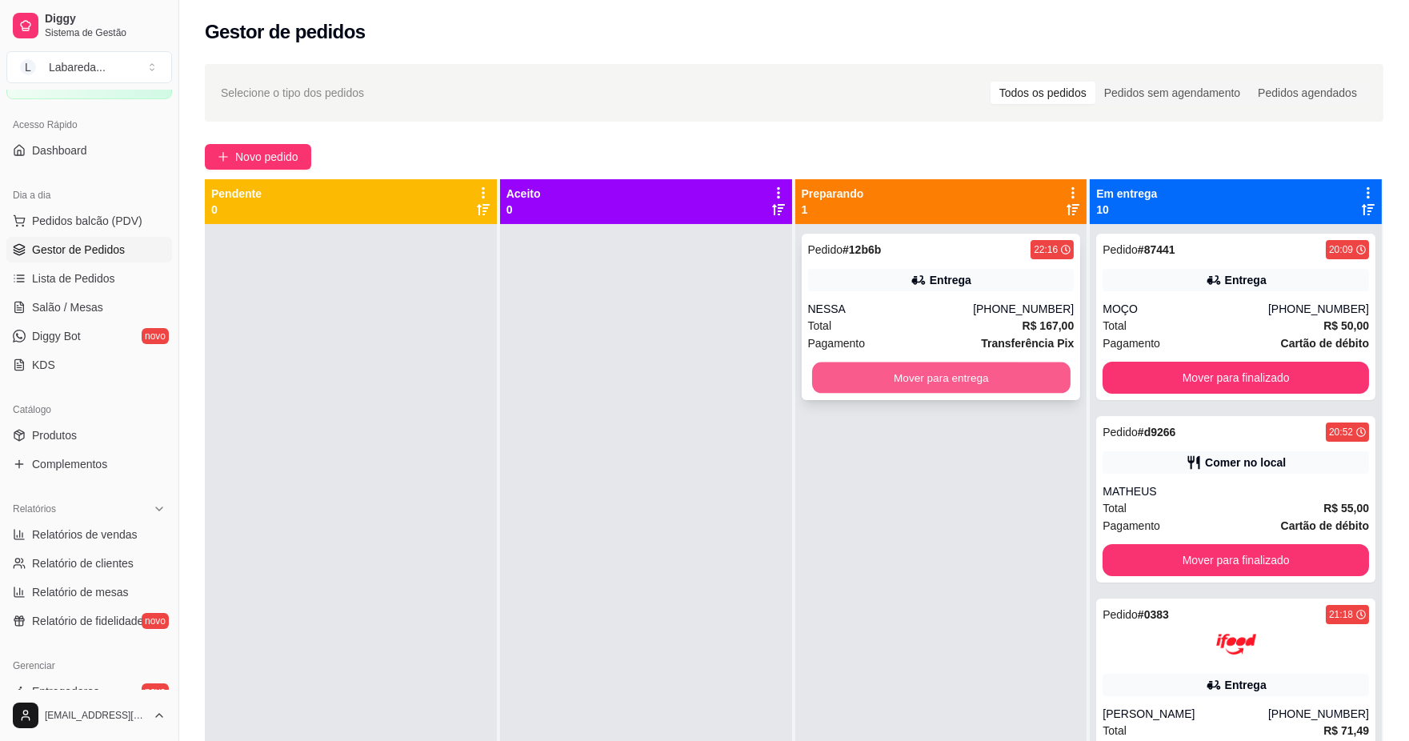
click at [976, 378] on button "Mover para entrega" at bounding box center [941, 378] width 258 height 31
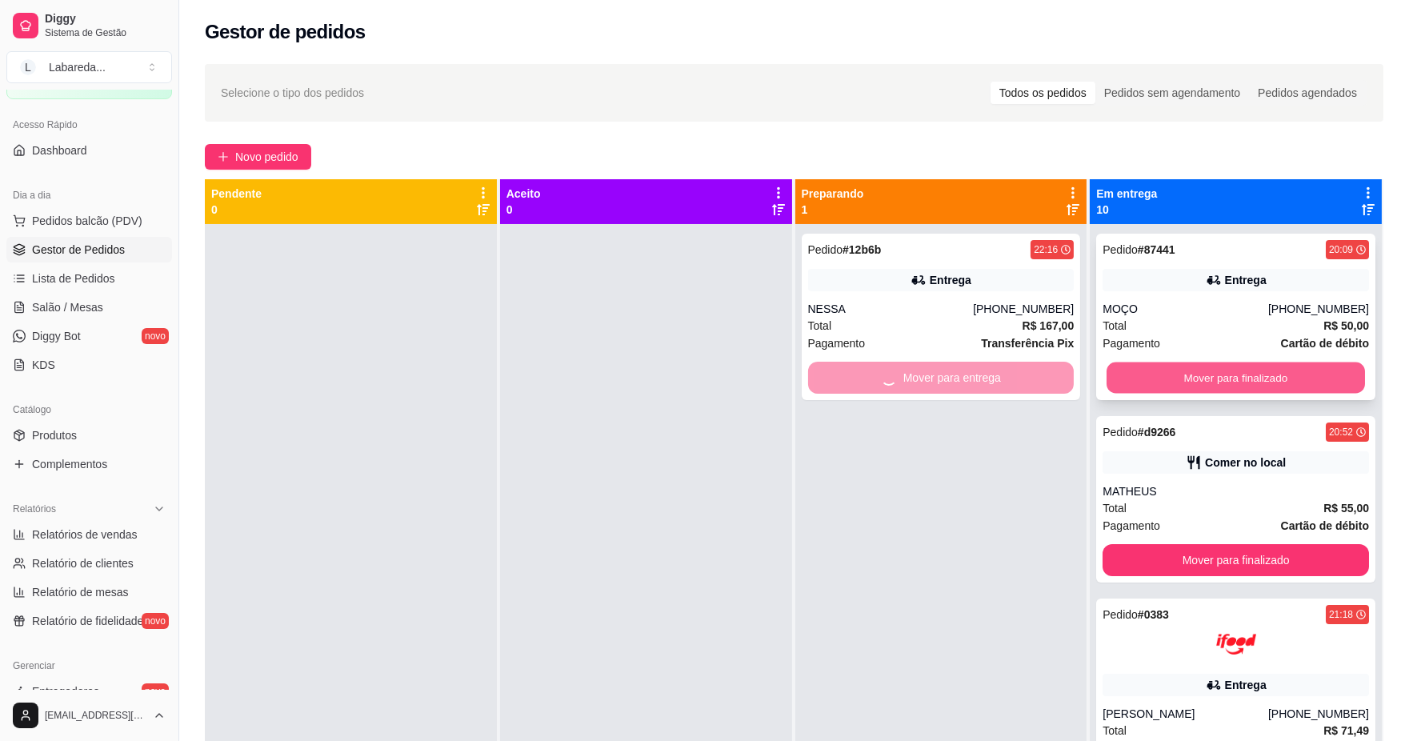
click at [1184, 379] on button "Mover para finalizado" at bounding box center [1236, 378] width 258 height 31
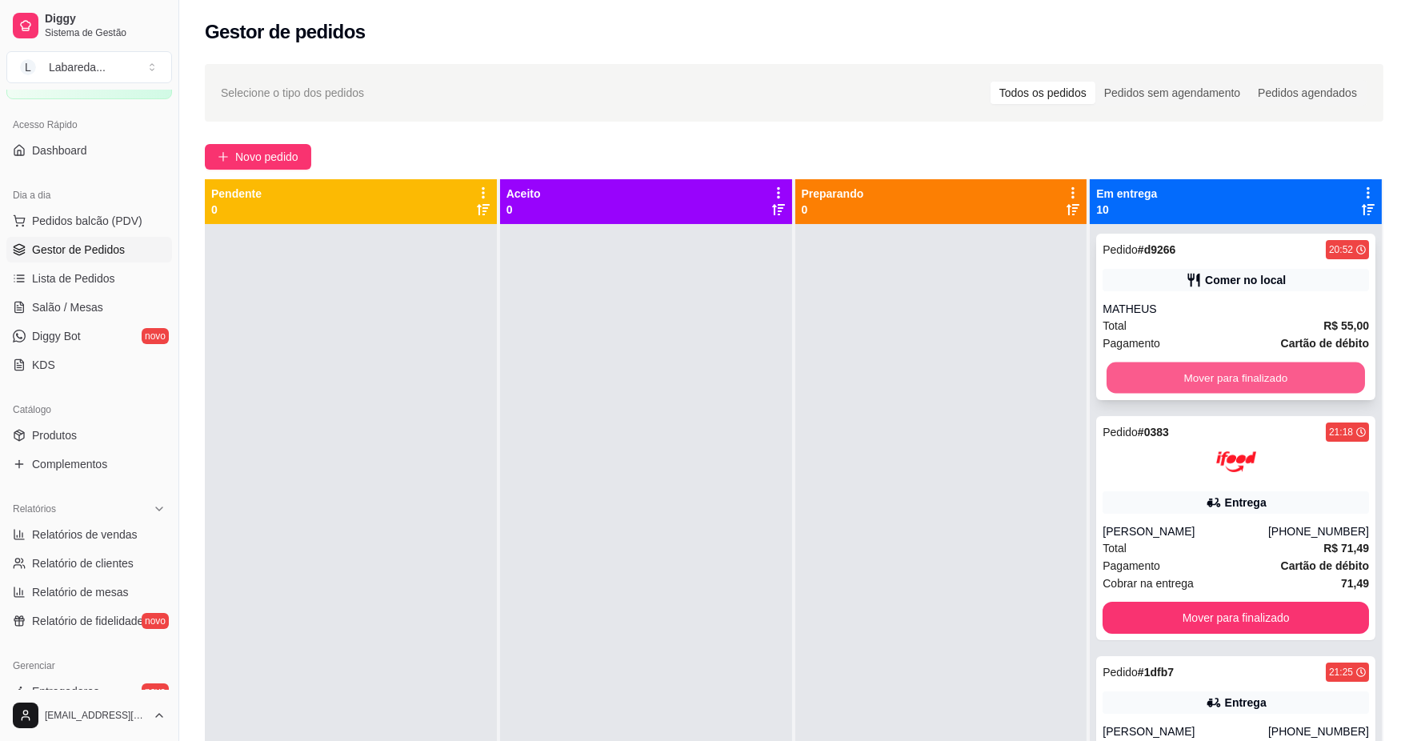
click at [1179, 378] on button "Mover para finalizado" at bounding box center [1236, 378] width 258 height 31
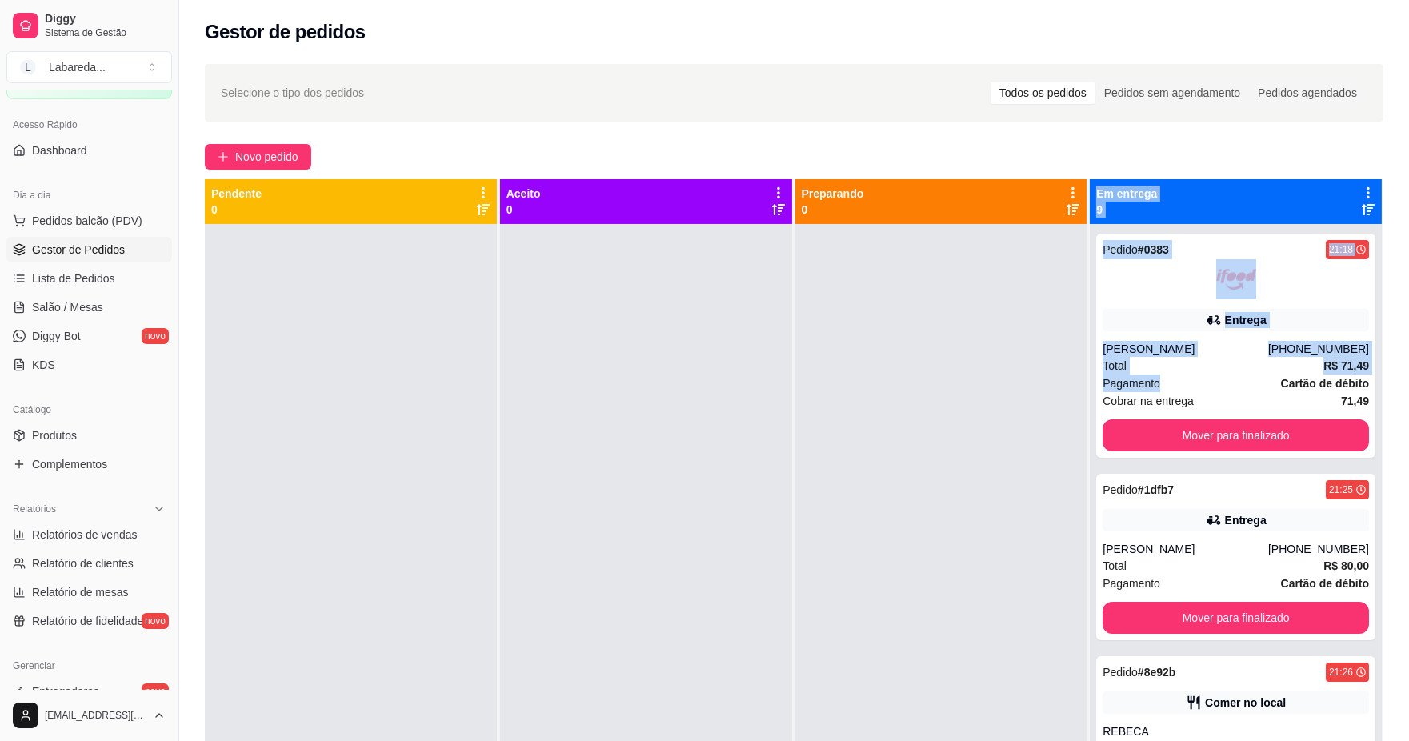
drag, startPoint x: 1170, startPoint y: 378, endPoint x: 1023, endPoint y: 403, distance: 149.5
click at [1023, 403] on div "Pendente 0 Aceito 0 Preparando 0 Em entrega 9 Pedido # 0383 21:18 Entrega [PERS…" at bounding box center [794, 549] width 1179 height 741
click at [1023, 403] on div at bounding box center [941, 594] width 292 height 741
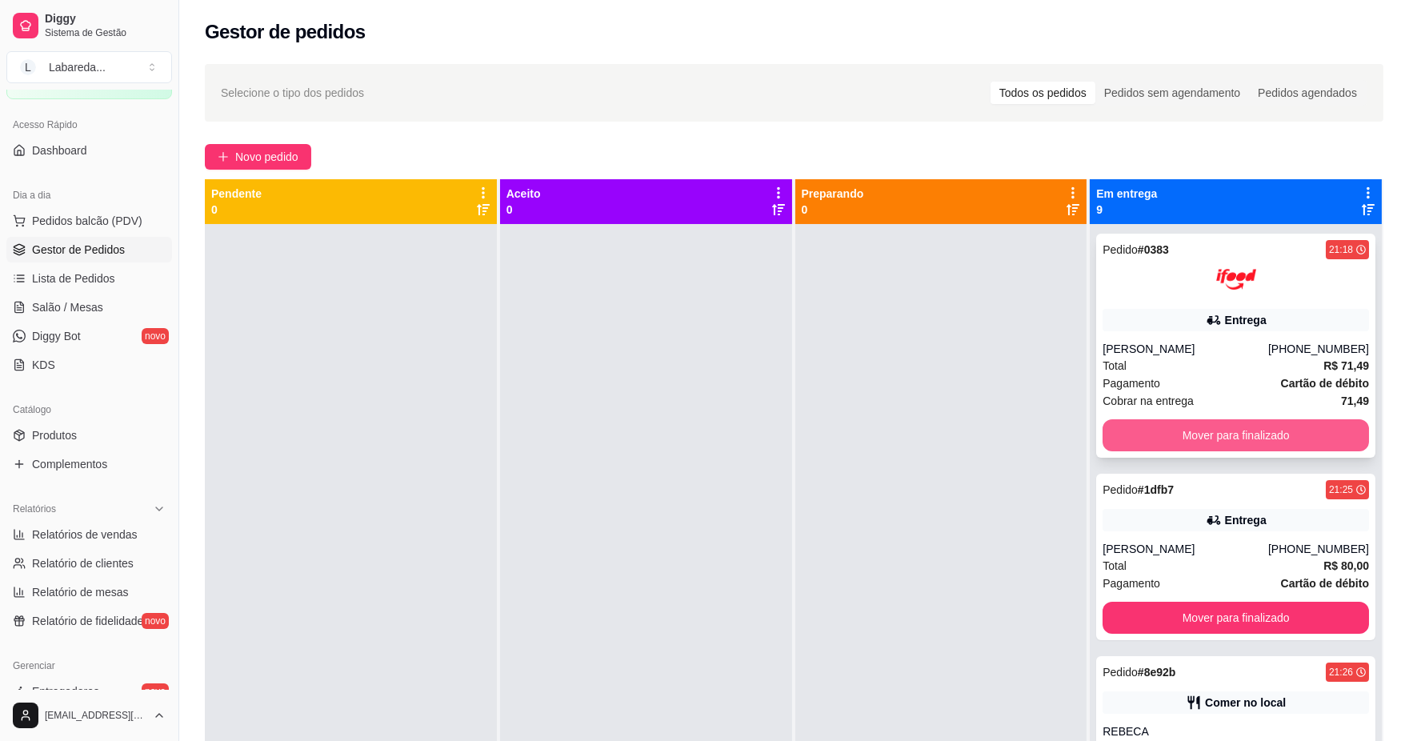
click at [1161, 435] on button "Mover para finalizado" at bounding box center [1236, 435] width 267 height 32
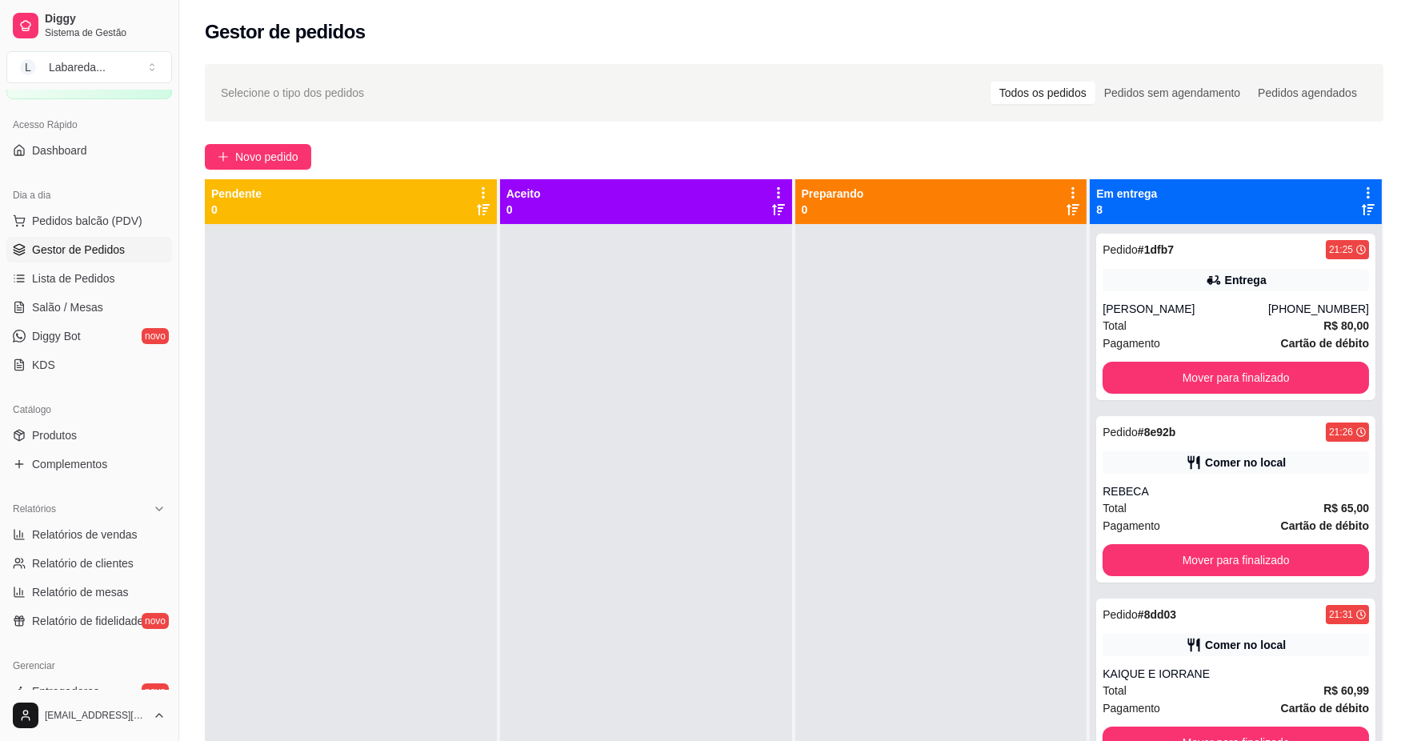
click at [1161, 435] on strong "# 8e92b" at bounding box center [1157, 432] width 38 height 13
click at [1144, 384] on button "Mover para finalizado" at bounding box center [1236, 378] width 258 height 31
